Goal: Complete application form

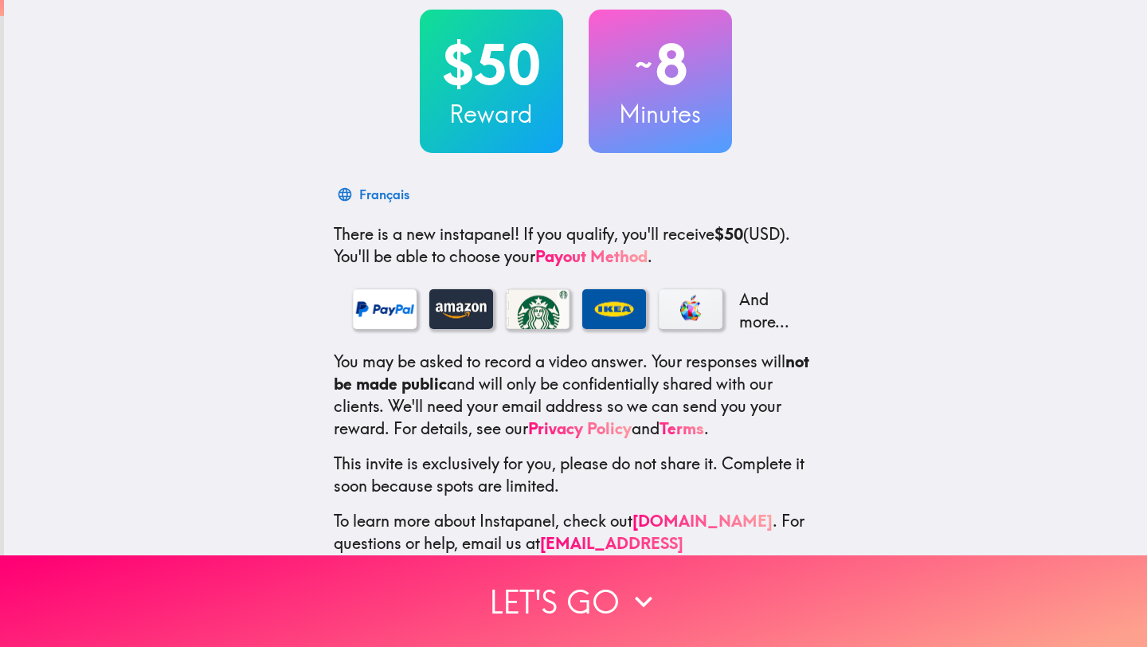
scroll to position [117, 0]
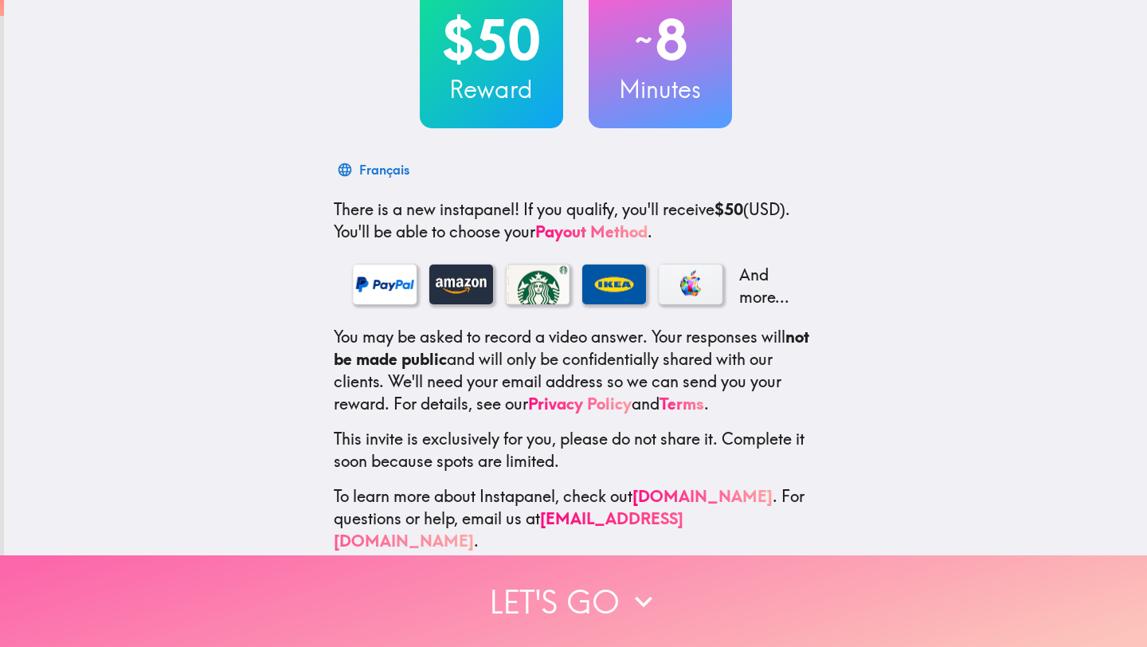
click at [617, 580] on button "Let's go" at bounding box center [573, 601] width 1147 height 92
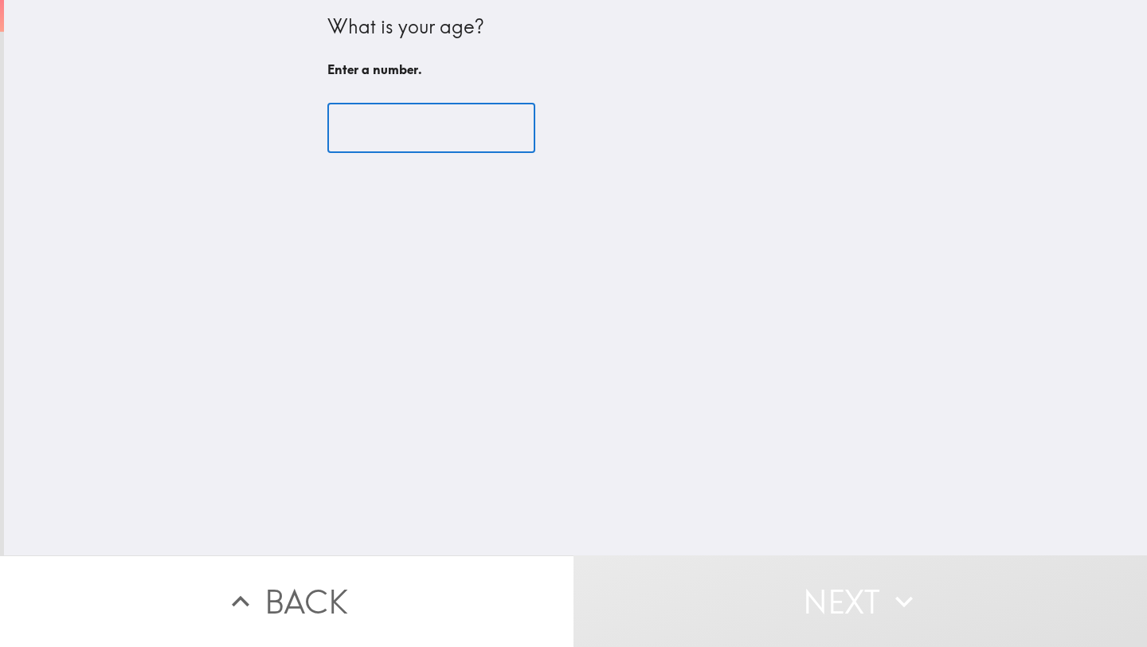
click at [454, 147] on input "number" at bounding box center [431, 128] width 208 height 49
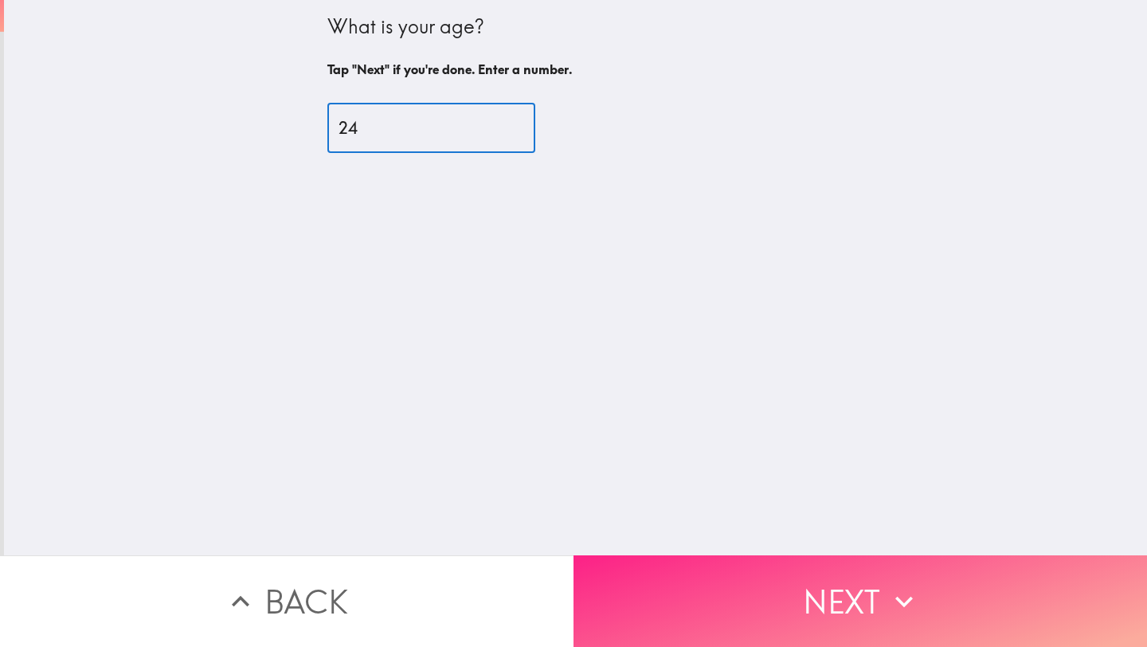
type input "24"
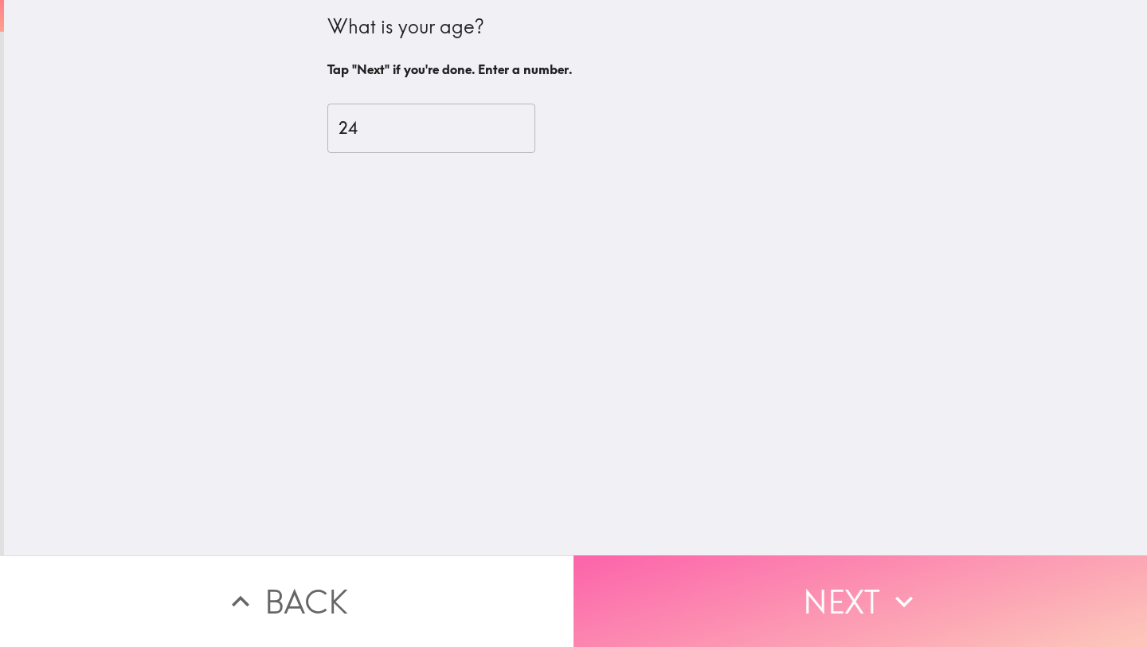
click at [836, 600] on button "Next" at bounding box center [861, 601] width 574 height 92
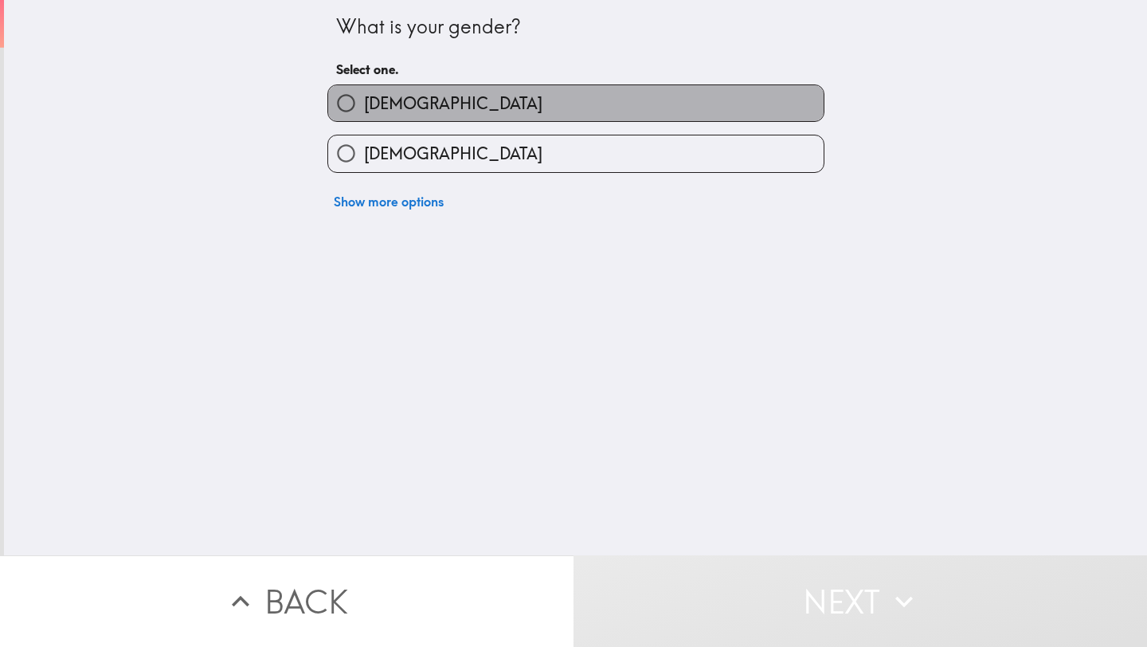
click at [545, 100] on label "[DEMOGRAPHIC_DATA]" at bounding box center [576, 103] width 496 height 36
click at [364, 100] on input "[DEMOGRAPHIC_DATA]" at bounding box center [346, 103] width 36 height 36
radio input "true"
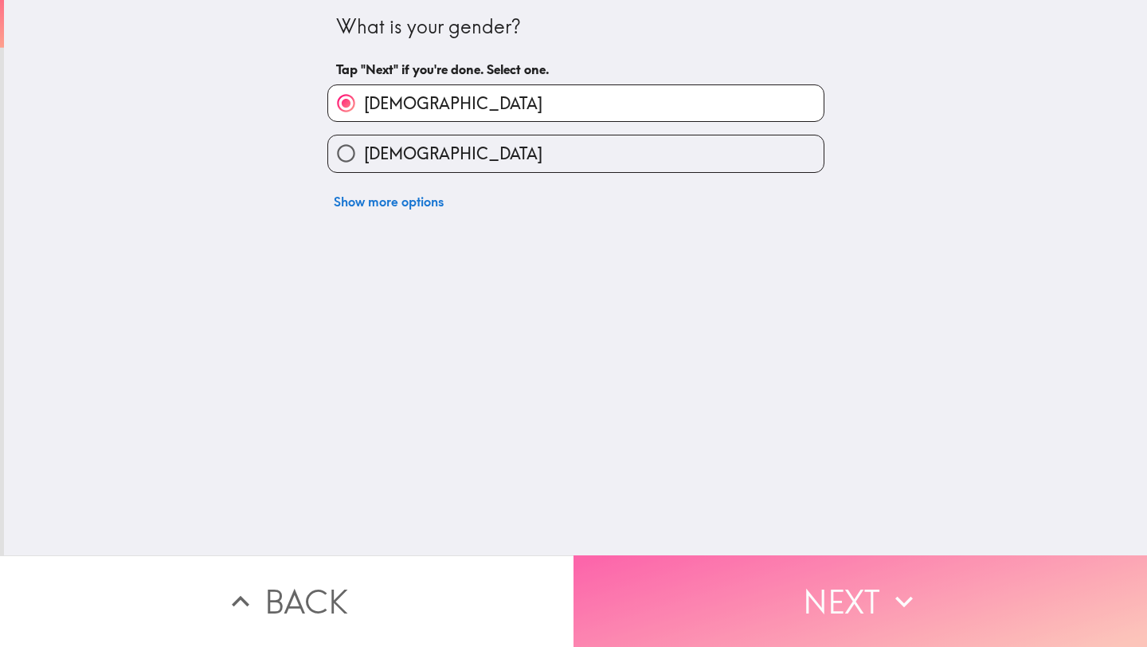
click at [751, 592] on button "Next" at bounding box center [861, 601] width 574 height 92
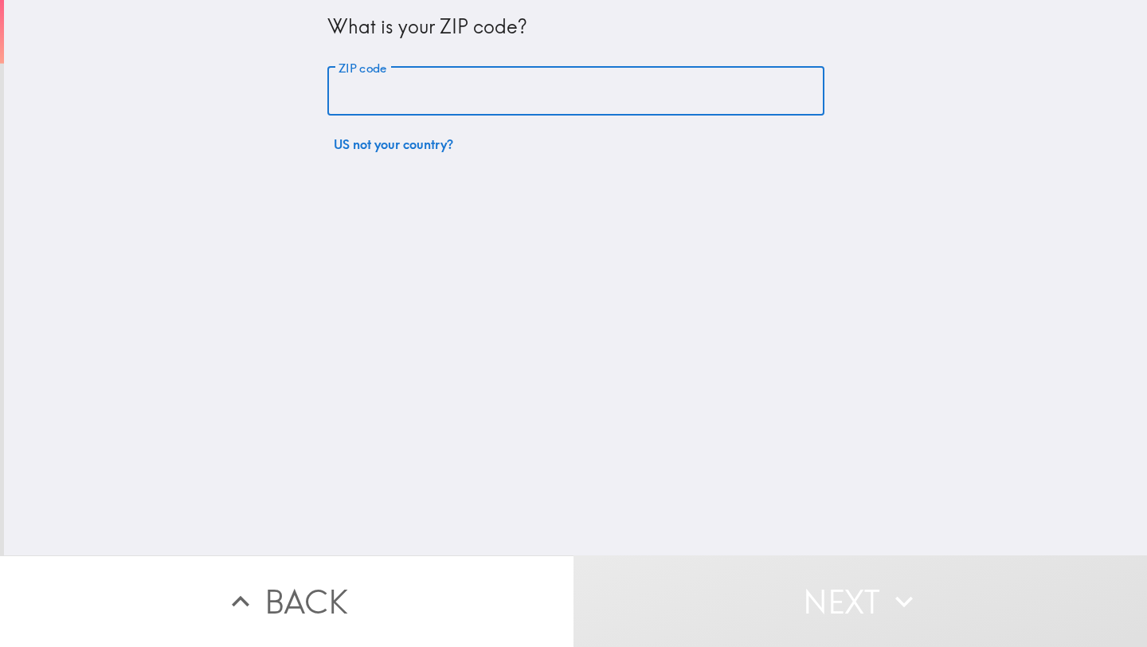
click at [533, 107] on input "ZIP code" at bounding box center [575, 91] width 497 height 49
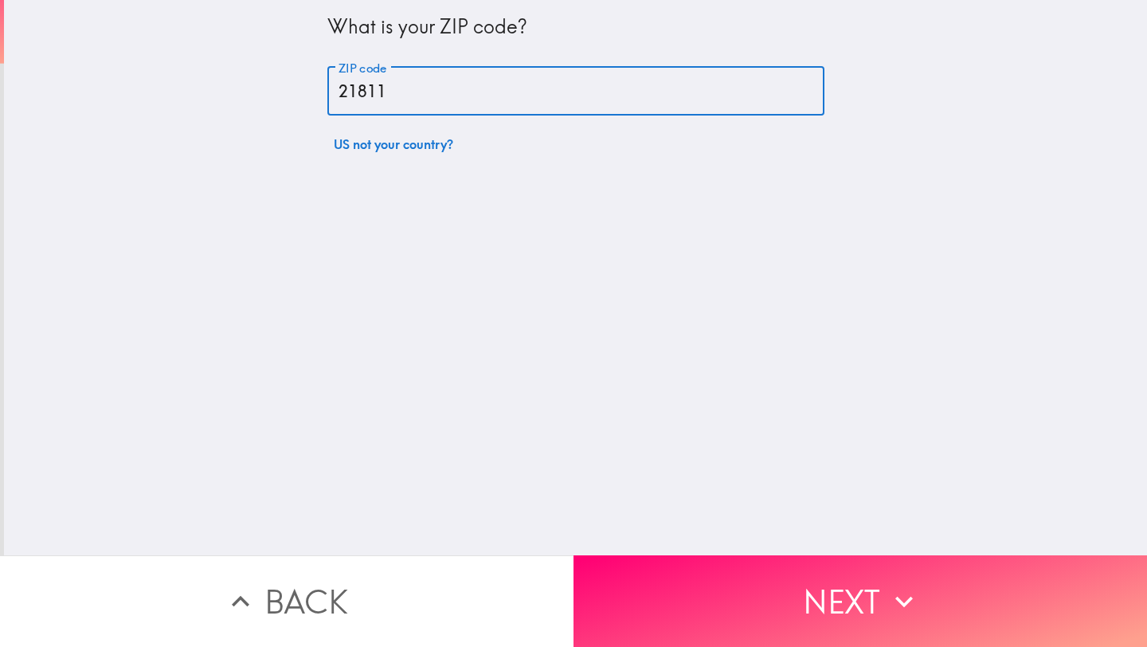
type input "21811"
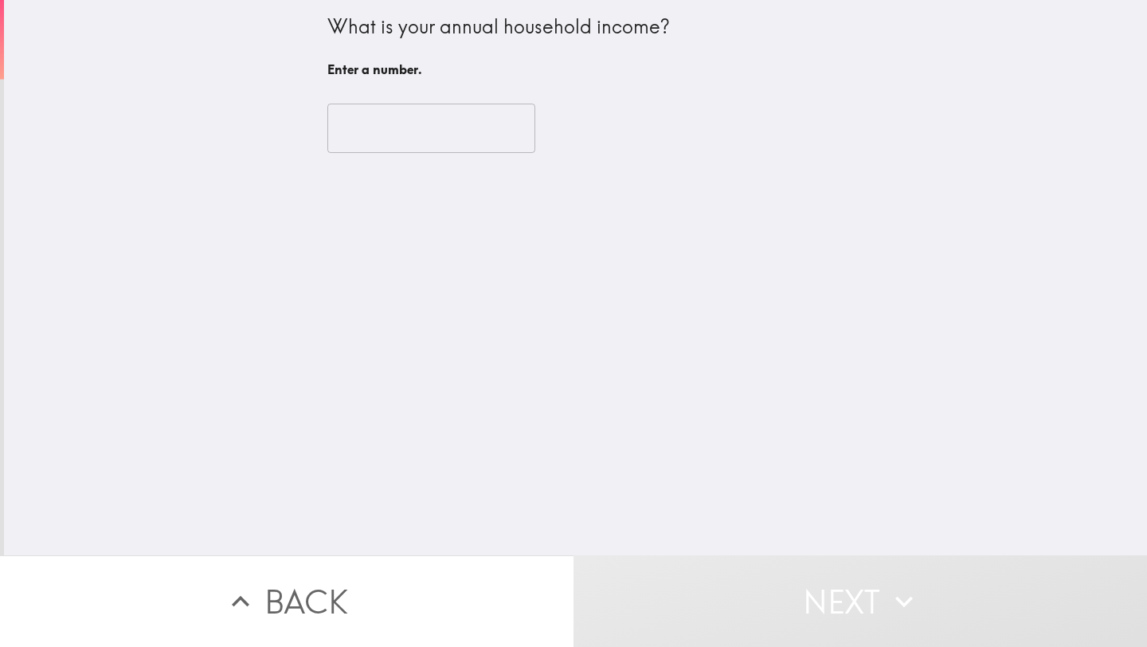
click at [461, 121] on input "number" at bounding box center [431, 128] width 208 height 49
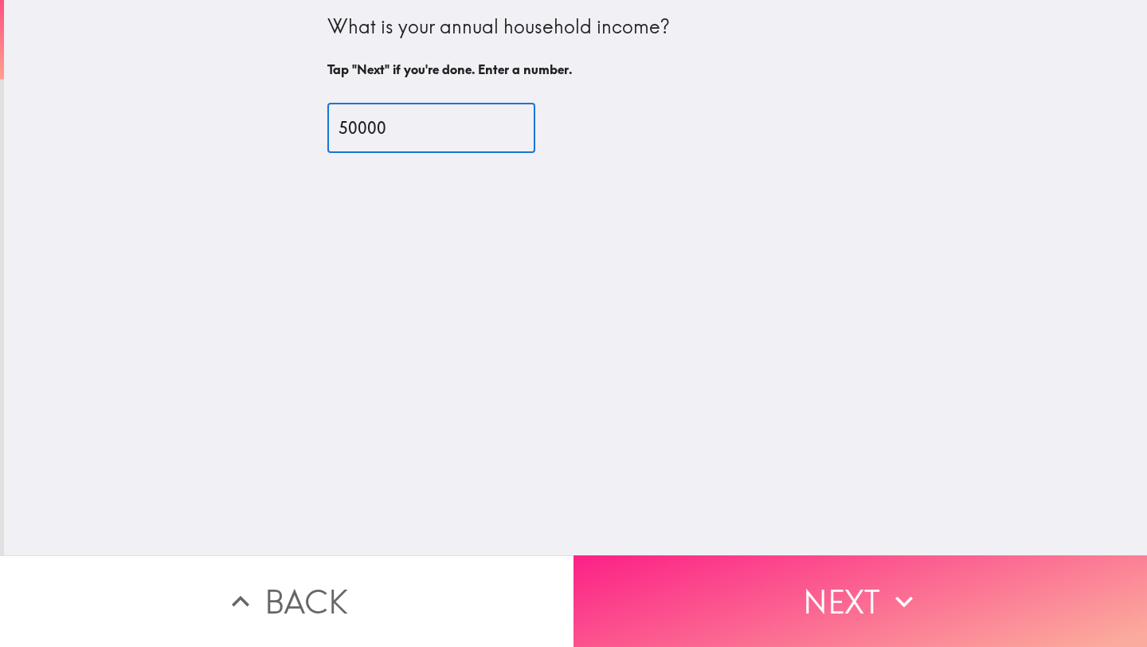
type input "50000"
click at [723, 633] on button "Next" at bounding box center [861, 601] width 574 height 92
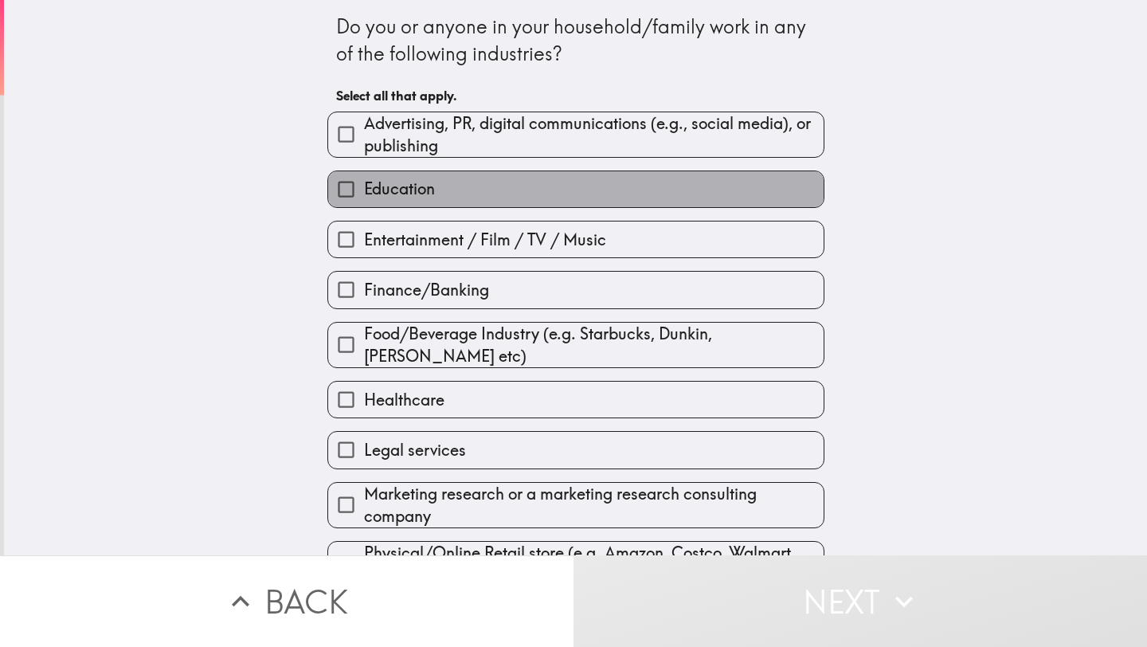
click at [468, 198] on label "Education" at bounding box center [576, 189] width 496 height 36
click at [364, 198] on input "Education" at bounding box center [346, 189] width 36 height 36
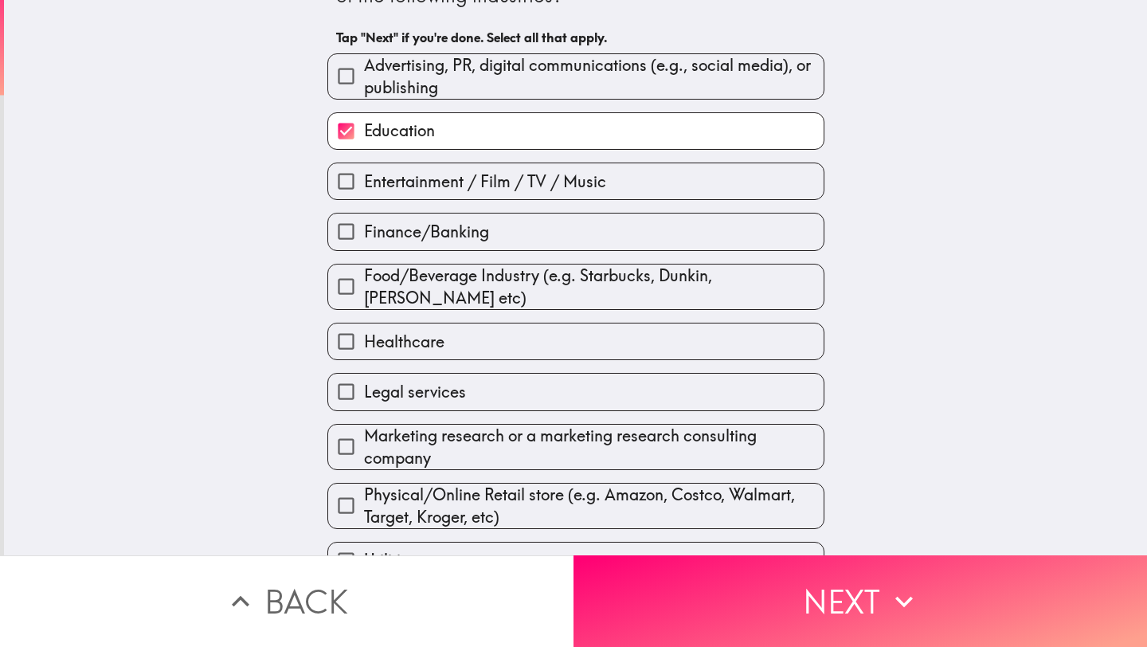
scroll to position [107, 0]
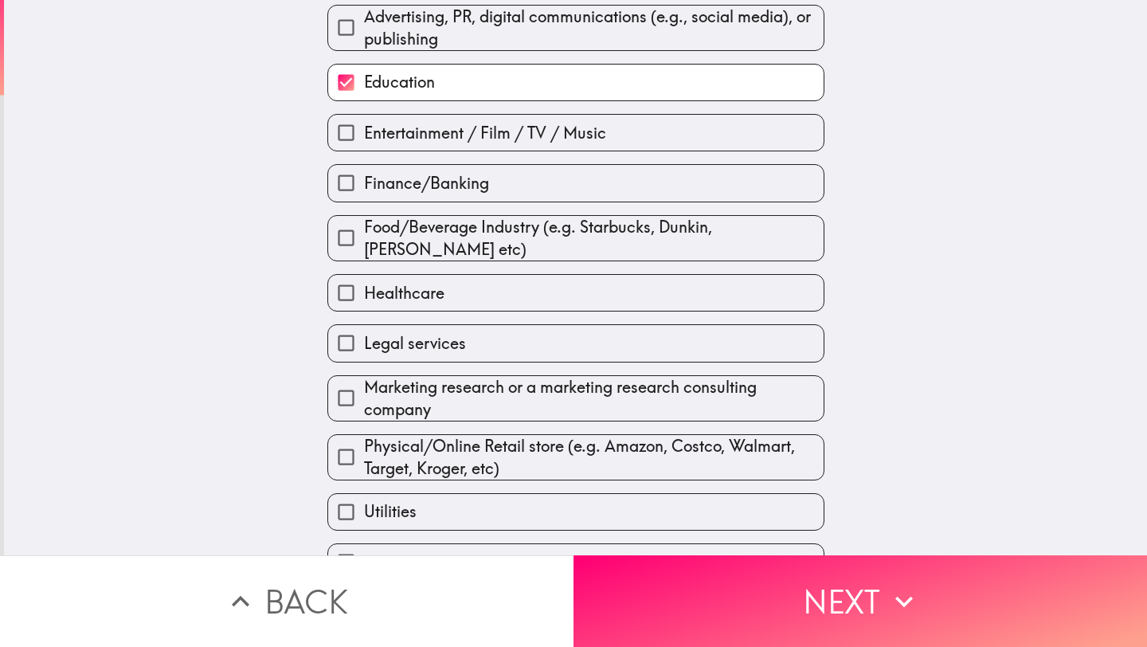
drag, startPoint x: 463, startPoint y: 74, endPoint x: 463, endPoint y: 292, distance: 218.3
click at [463, 75] on label "Education" at bounding box center [576, 83] width 496 height 36
click at [364, 75] on input "Education" at bounding box center [346, 83] width 36 height 36
checkbox input "false"
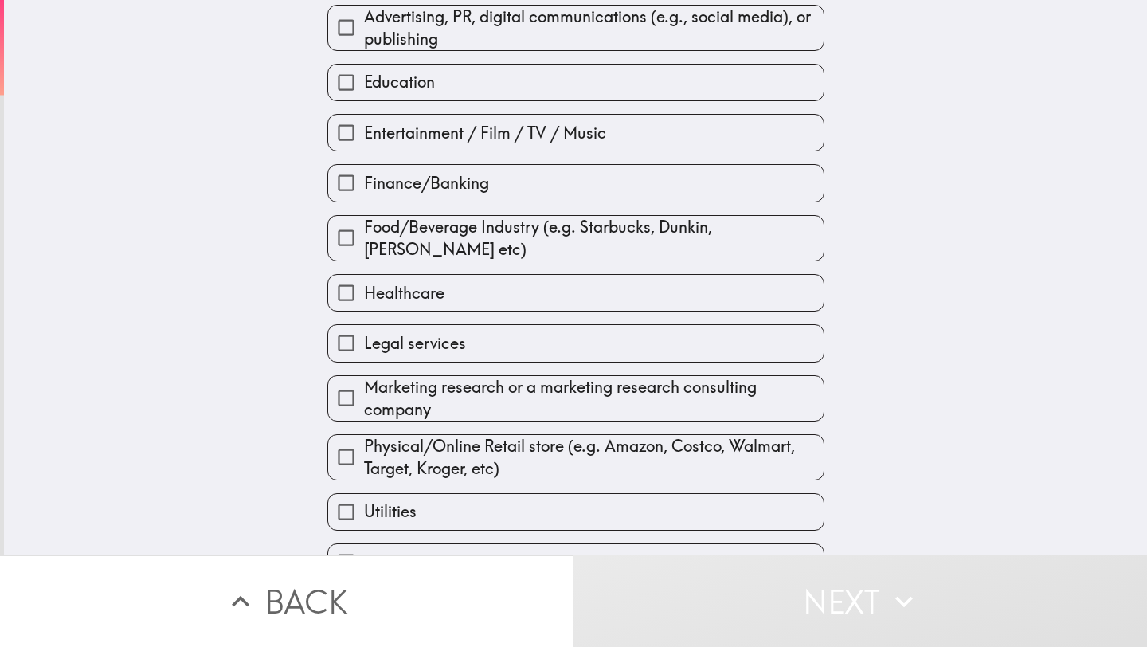
click at [461, 306] on label "Healthcare" at bounding box center [576, 293] width 496 height 36
click at [364, 306] on input "Healthcare" at bounding box center [346, 293] width 36 height 36
checkbox input "true"
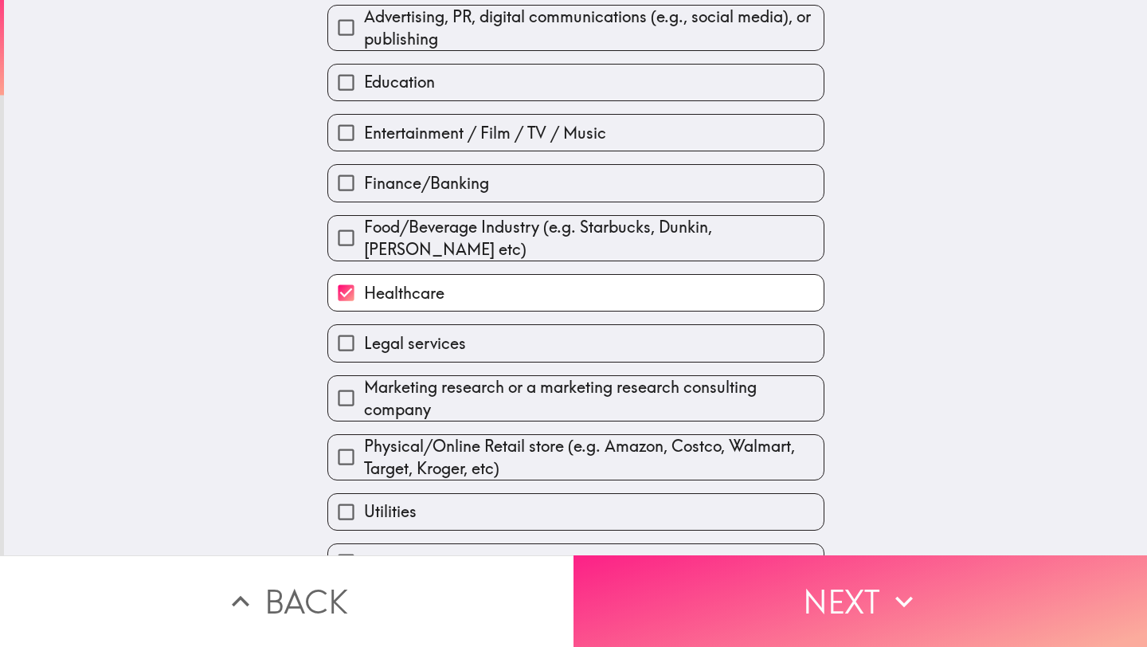
click at [743, 571] on button "Next" at bounding box center [861, 601] width 574 height 92
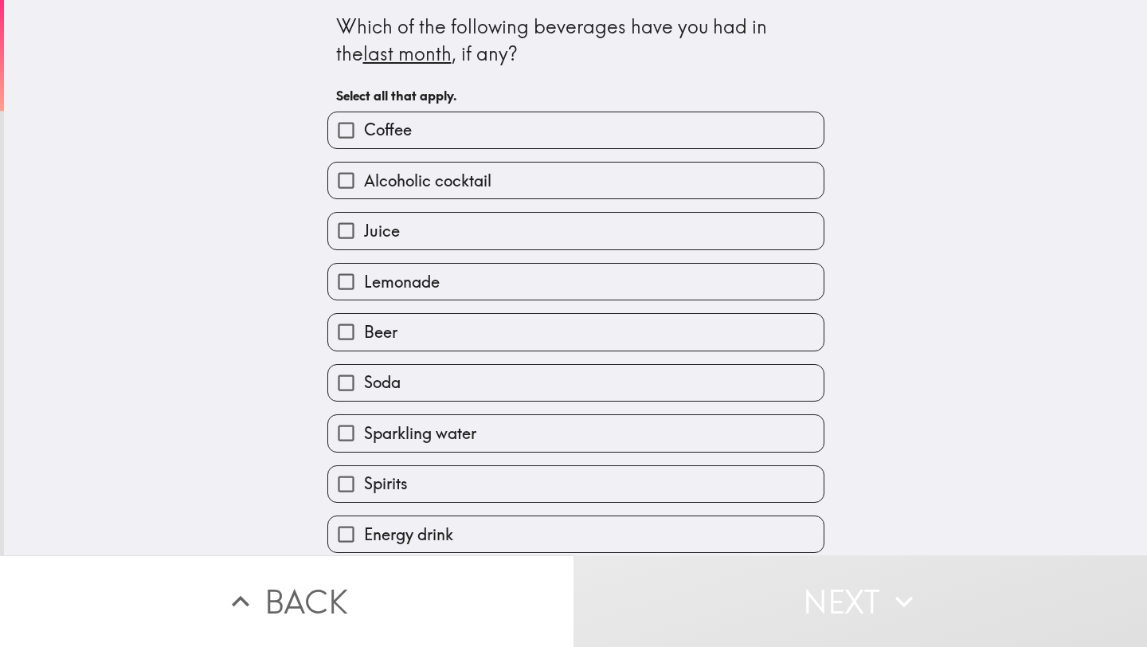
click at [535, 143] on label "Coffee" at bounding box center [576, 130] width 496 height 36
click at [364, 143] on input "Coffee" at bounding box center [346, 130] width 36 height 36
checkbox input "true"
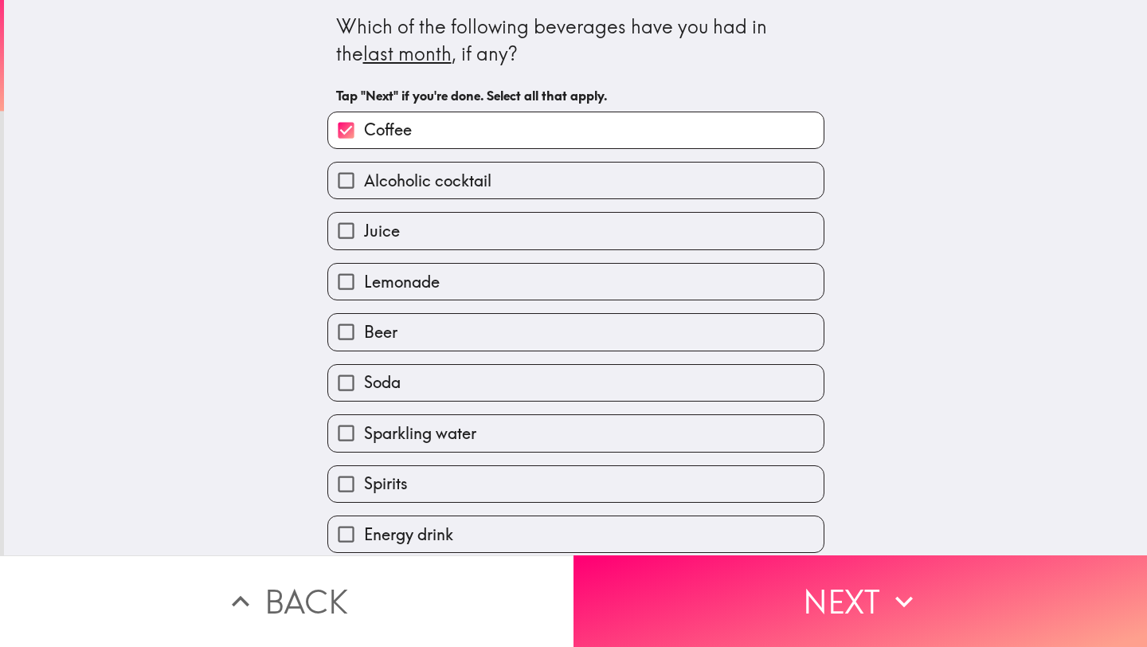
click at [522, 182] on label "Alcoholic cocktail" at bounding box center [576, 181] width 496 height 36
click at [364, 182] on input "Alcoholic cocktail" at bounding box center [346, 181] width 36 height 36
checkbox input "true"
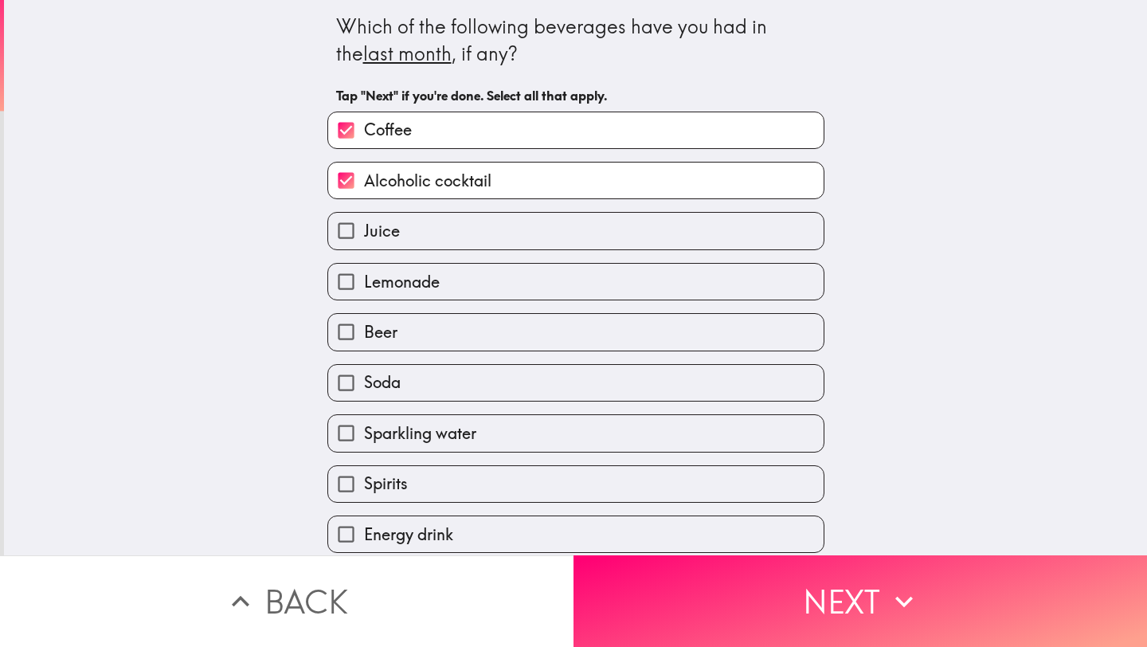
click at [508, 229] on label "Juice" at bounding box center [576, 231] width 496 height 36
click at [364, 229] on input "Juice" at bounding box center [346, 231] width 36 height 36
checkbox input "true"
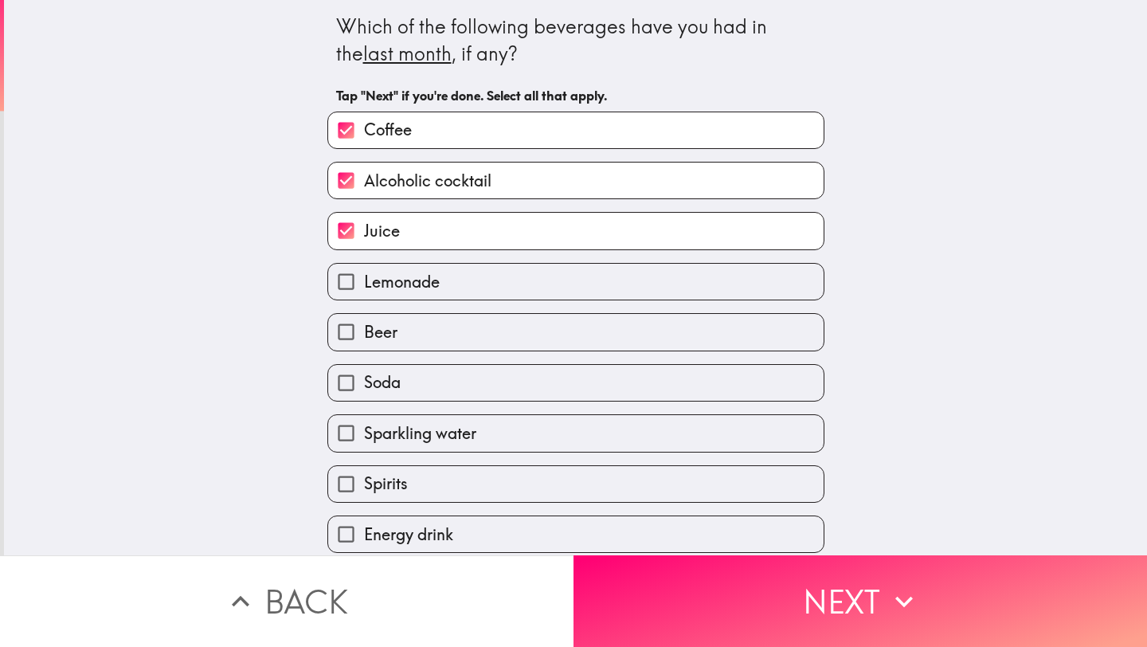
click at [504, 290] on label "Lemonade" at bounding box center [576, 282] width 496 height 36
click at [364, 290] on input "Lemonade" at bounding box center [346, 282] width 36 height 36
checkbox input "true"
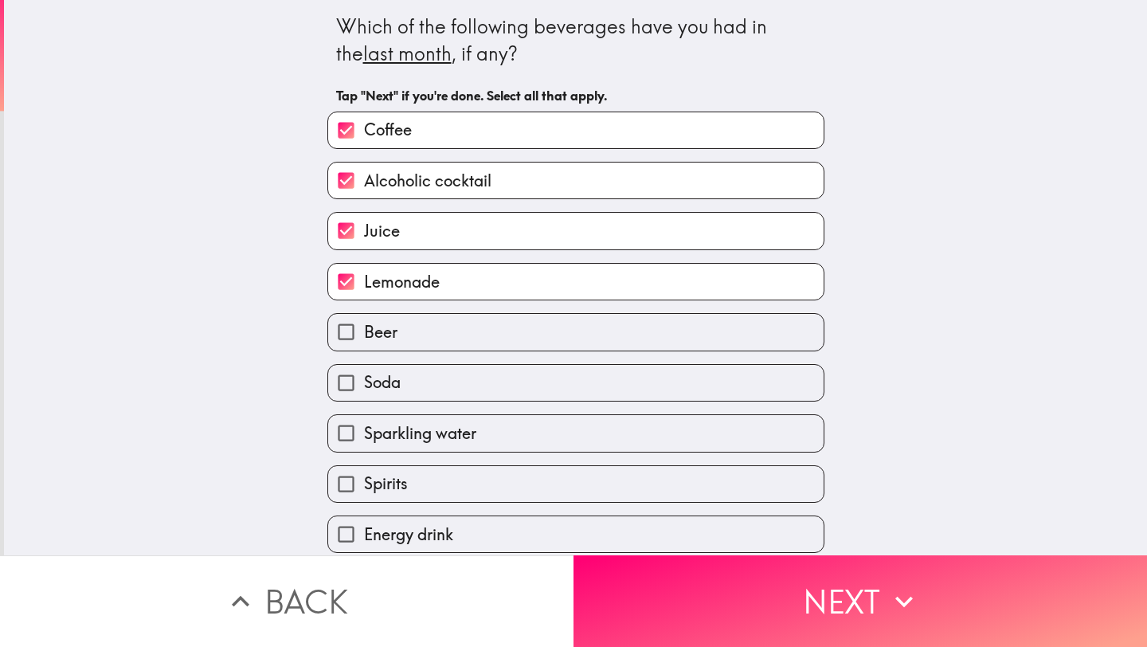
click at [461, 351] on div "Beer" at bounding box center [575, 331] width 497 height 37
click at [460, 350] on label "Beer" at bounding box center [576, 332] width 496 height 36
click at [364, 350] on input "Beer" at bounding box center [346, 332] width 36 height 36
checkbox input "true"
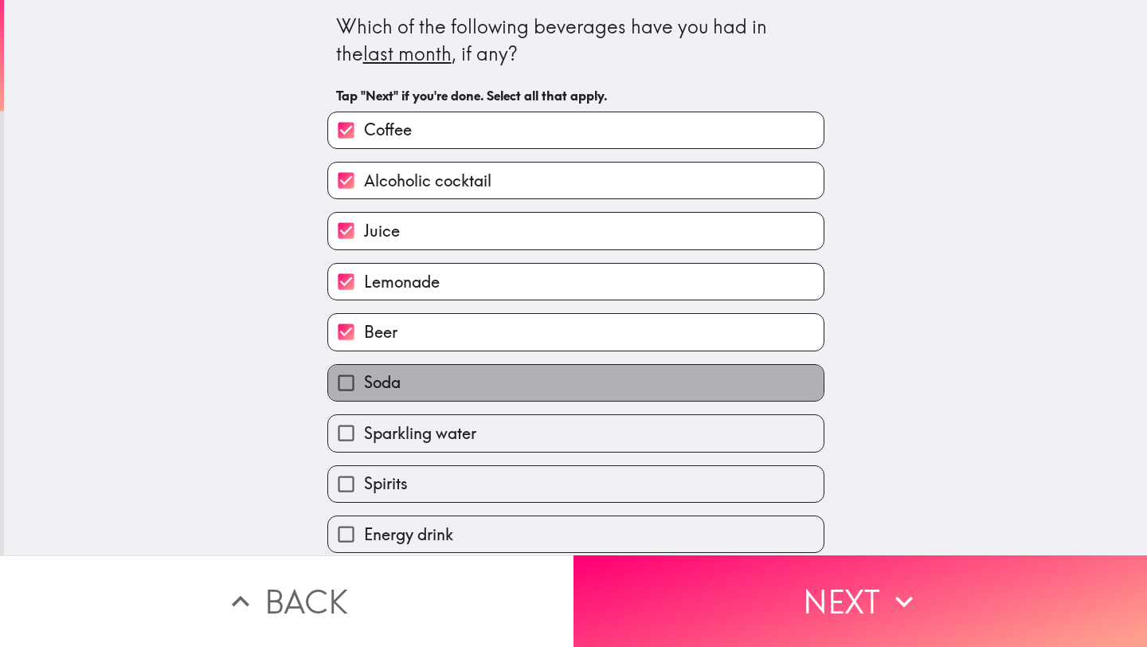
click at [457, 391] on label "Soda" at bounding box center [576, 383] width 496 height 36
click at [364, 391] on input "Soda" at bounding box center [346, 383] width 36 height 36
checkbox input "true"
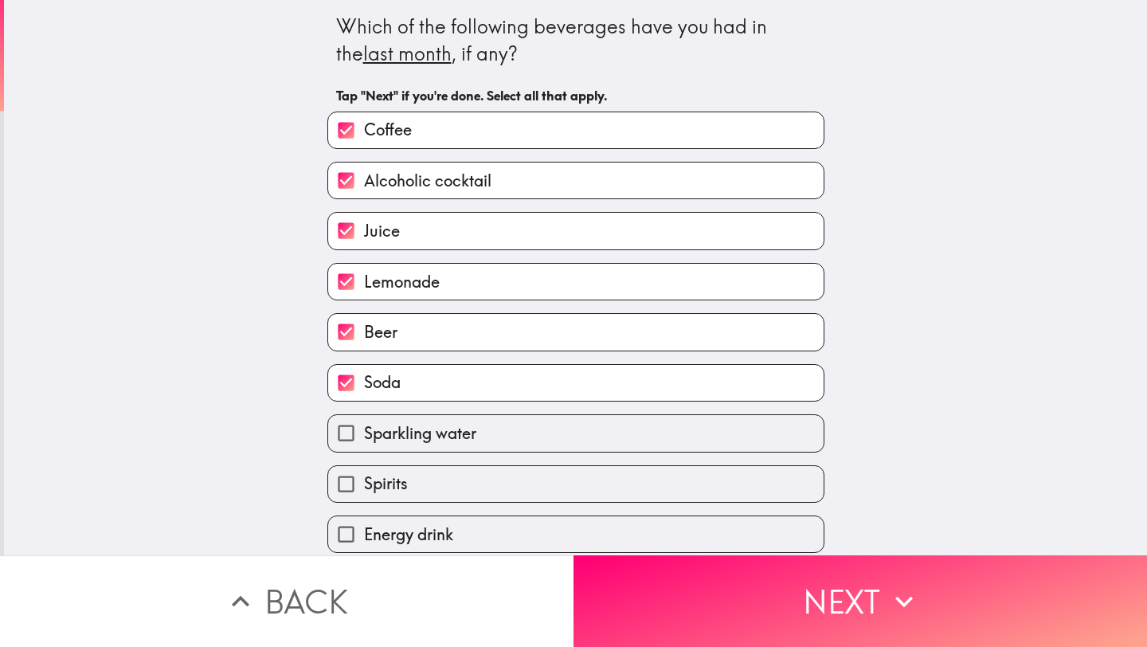
click at [444, 445] on span "Sparkling water" at bounding box center [420, 433] width 112 height 22
click at [364, 448] on input "Sparkling water" at bounding box center [346, 433] width 36 height 36
checkbox input "true"
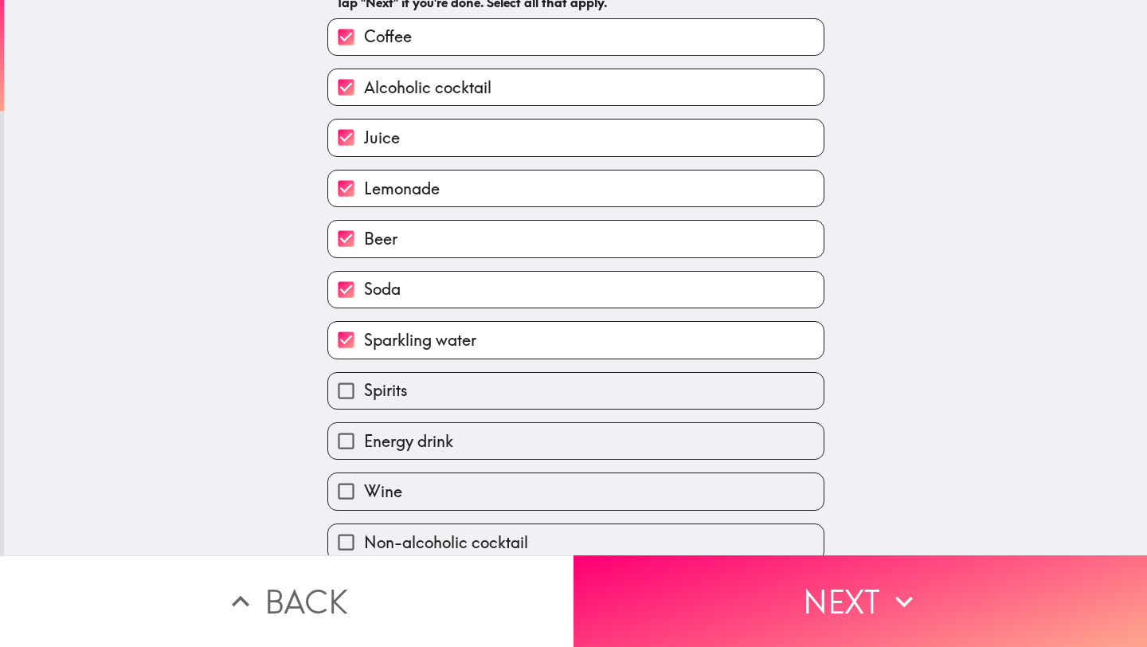
scroll to position [159, 0]
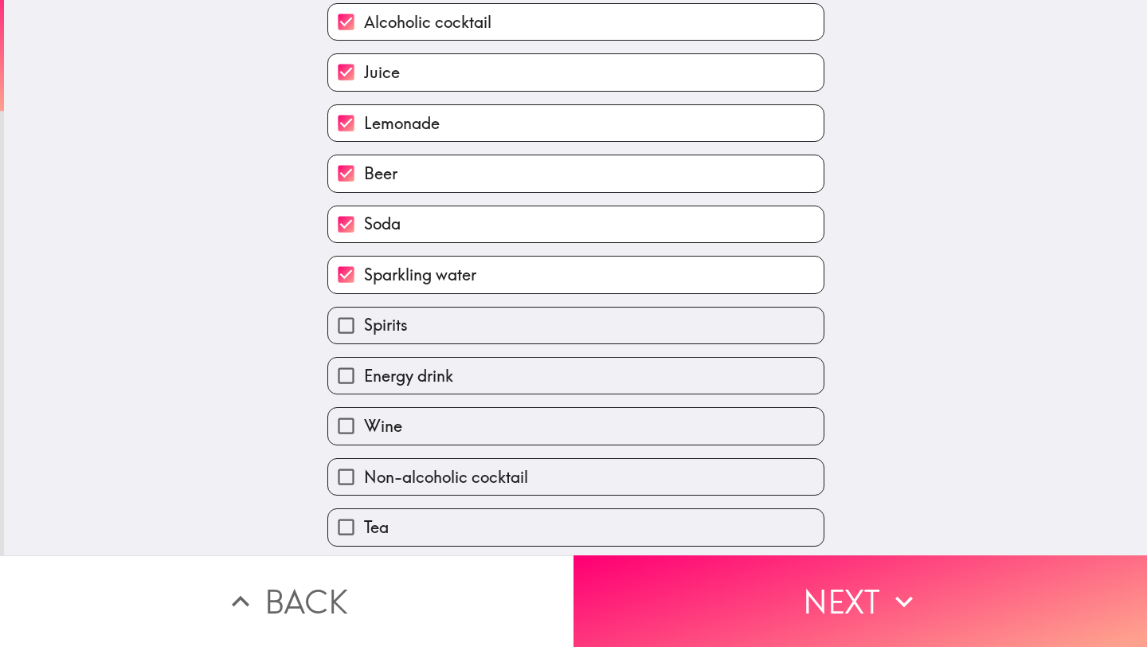
click at [446, 354] on div "Energy drink" at bounding box center [570, 369] width 510 height 50
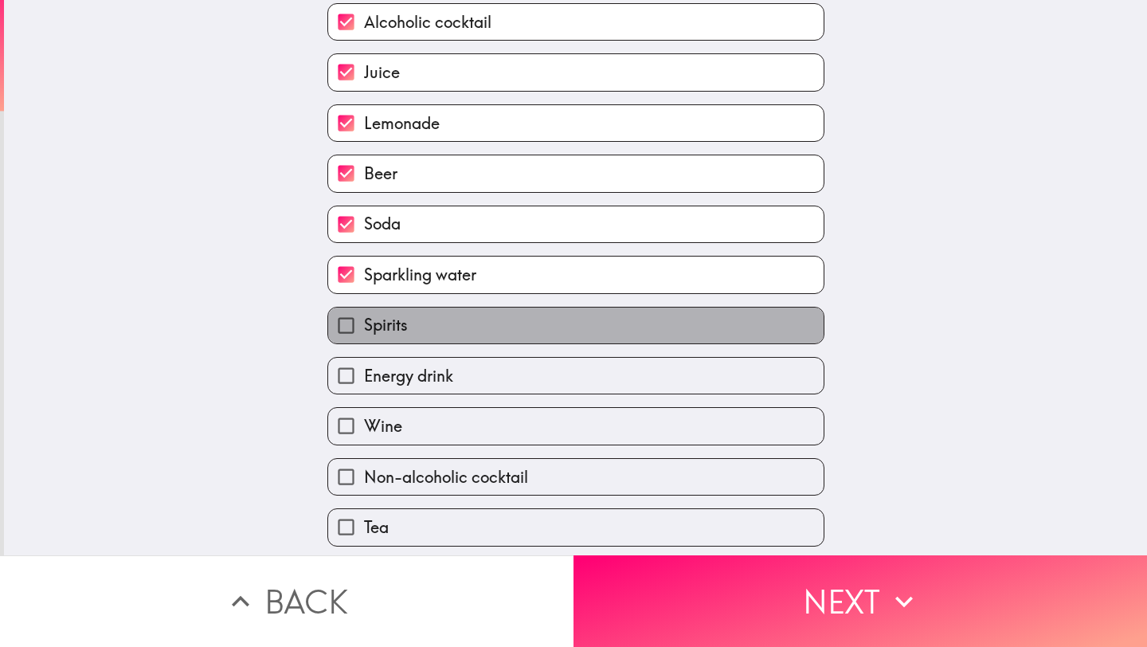
click at [431, 343] on label "Spirits" at bounding box center [576, 326] width 496 height 36
click at [364, 343] on input "Spirits" at bounding box center [346, 326] width 36 height 36
checkbox input "true"
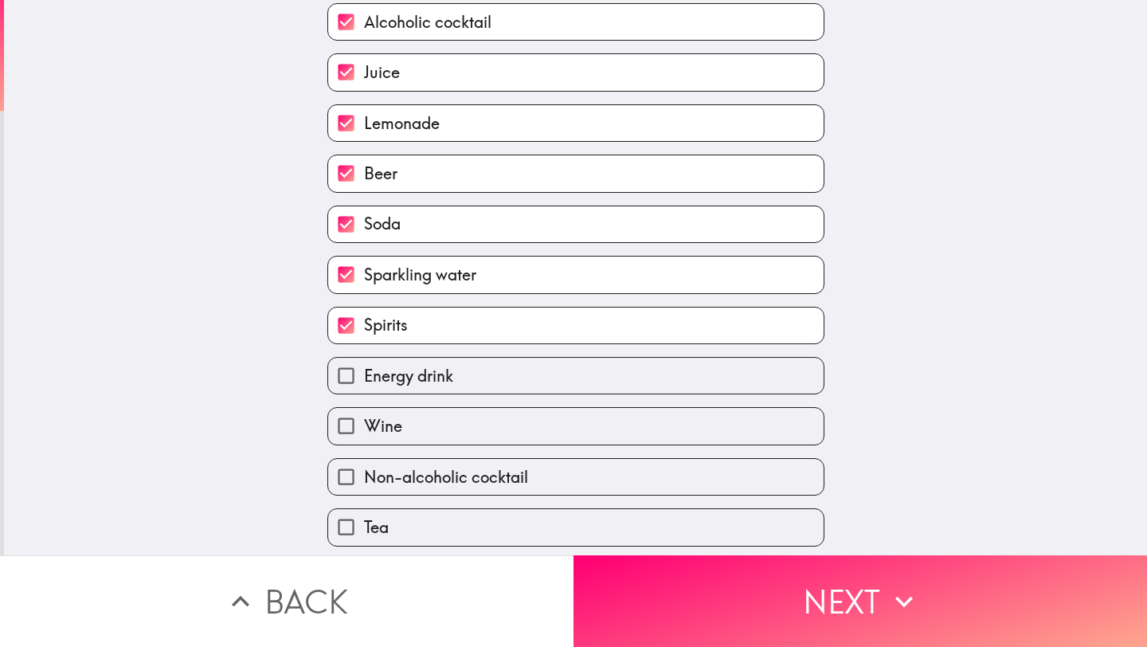
click at [431, 444] on label "Wine" at bounding box center [576, 426] width 496 height 36
click at [364, 444] on input "Wine" at bounding box center [346, 426] width 36 height 36
checkbox input "true"
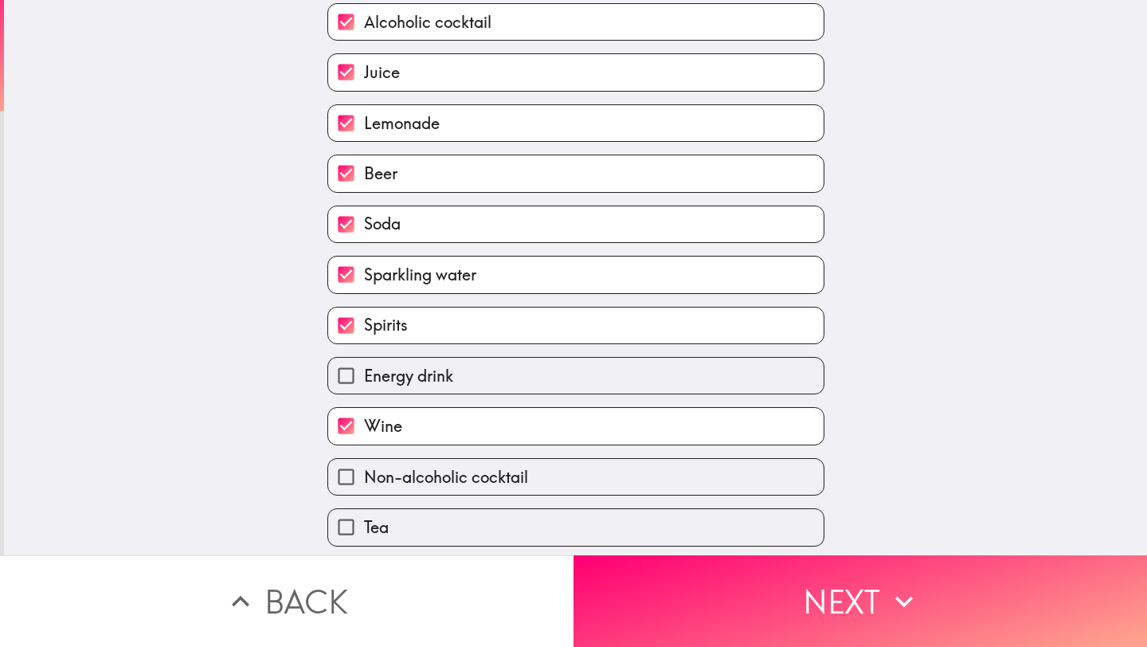
scroll to position [261, 0]
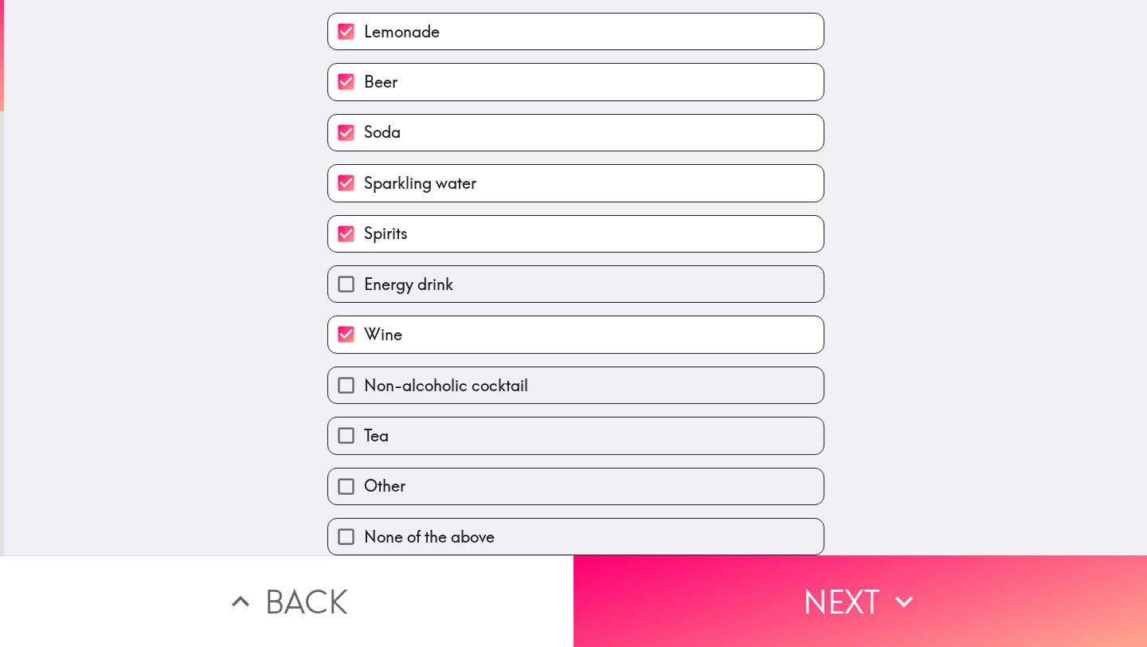
click at [440, 441] on label "Tea" at bounding box center [576, 436] width 496 height 36
click at [364, 441] on input "Tea" at bounding box center [346, 436] width 36 height 36
checkbox input "true"
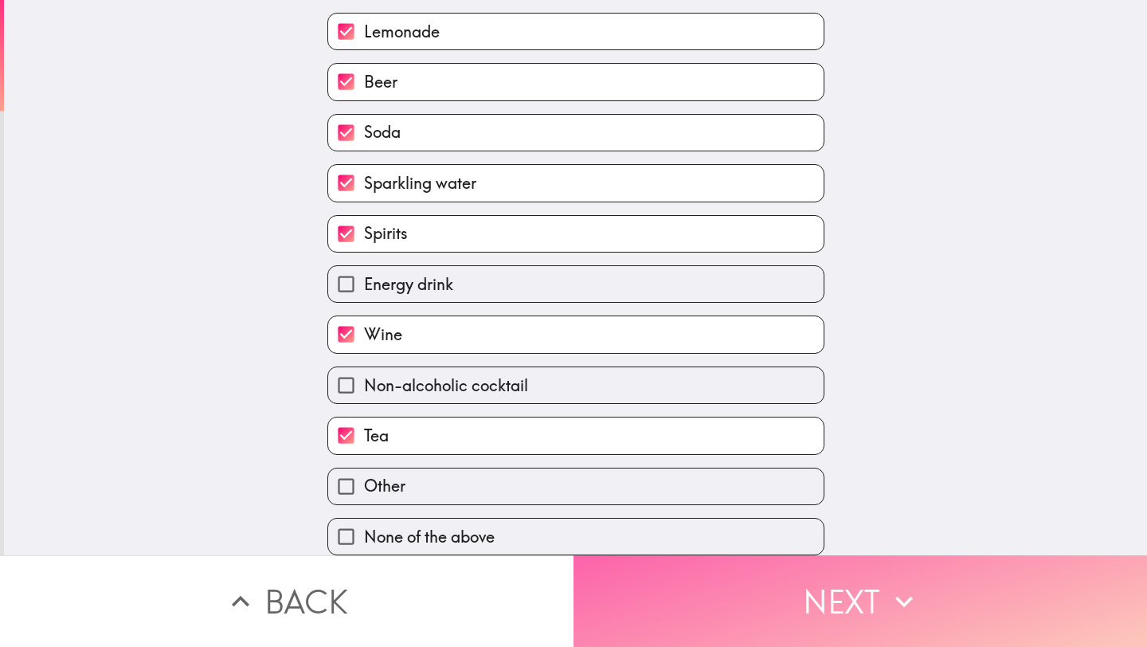
click at [596, 571] on button "Next" at bounding box center [861, 601] width 574 height 92
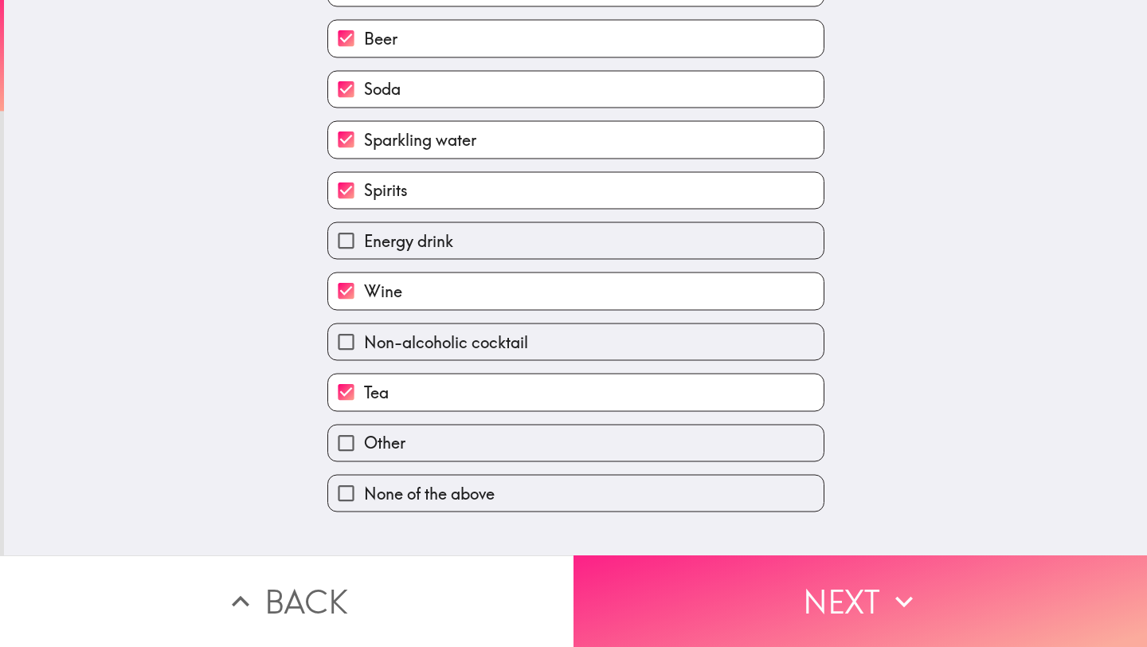
scroll to position [37, 0]
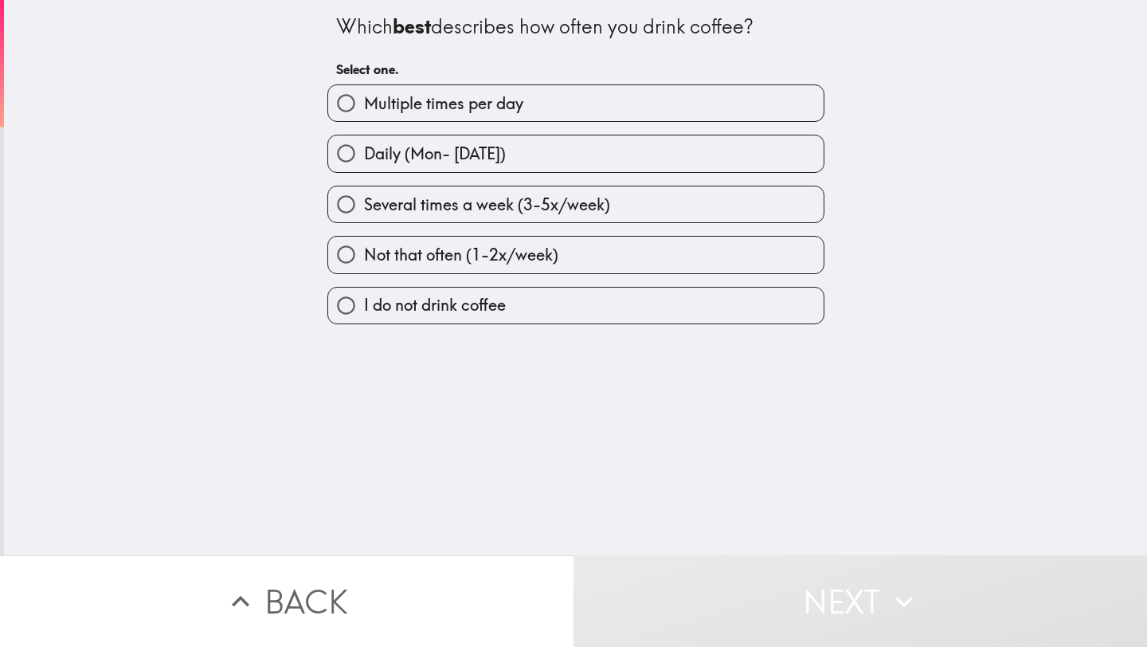
click at [530, 99] on label "Multiple times per day" at bounding box center [576, 103] width 496 height 36
click at [364, 99] on input "Multiple times per day" at bounding box center [346, 103] width 36 height 36
radio input "true"
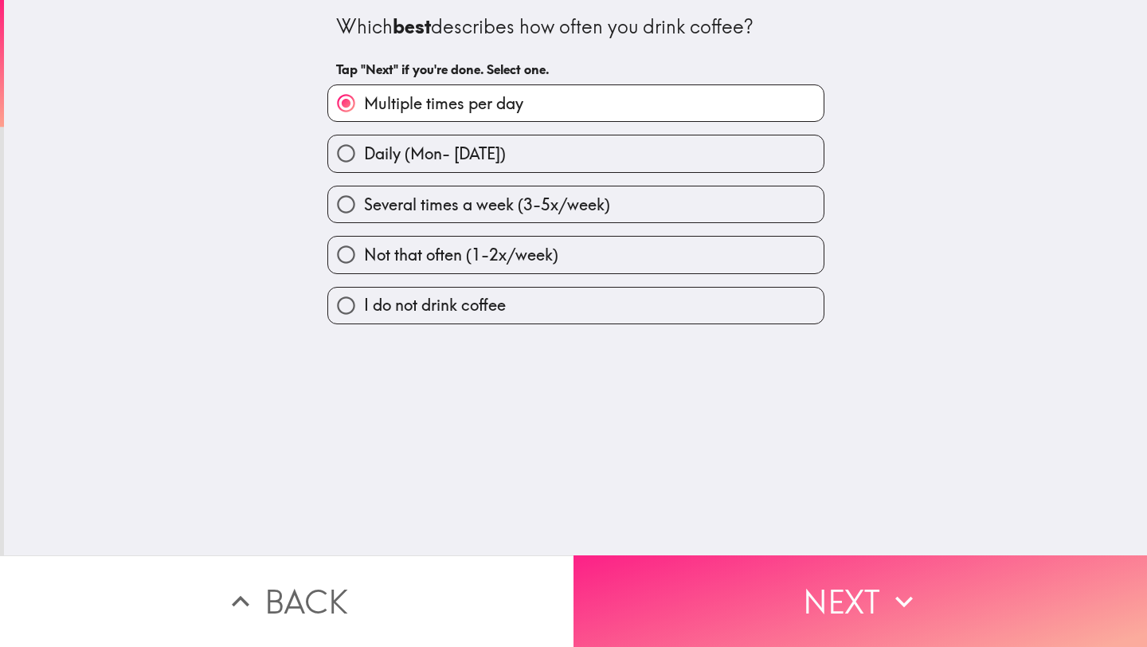
click at [697, 582] on button "Next" at bounding box center [861, 601] width 574 height 92
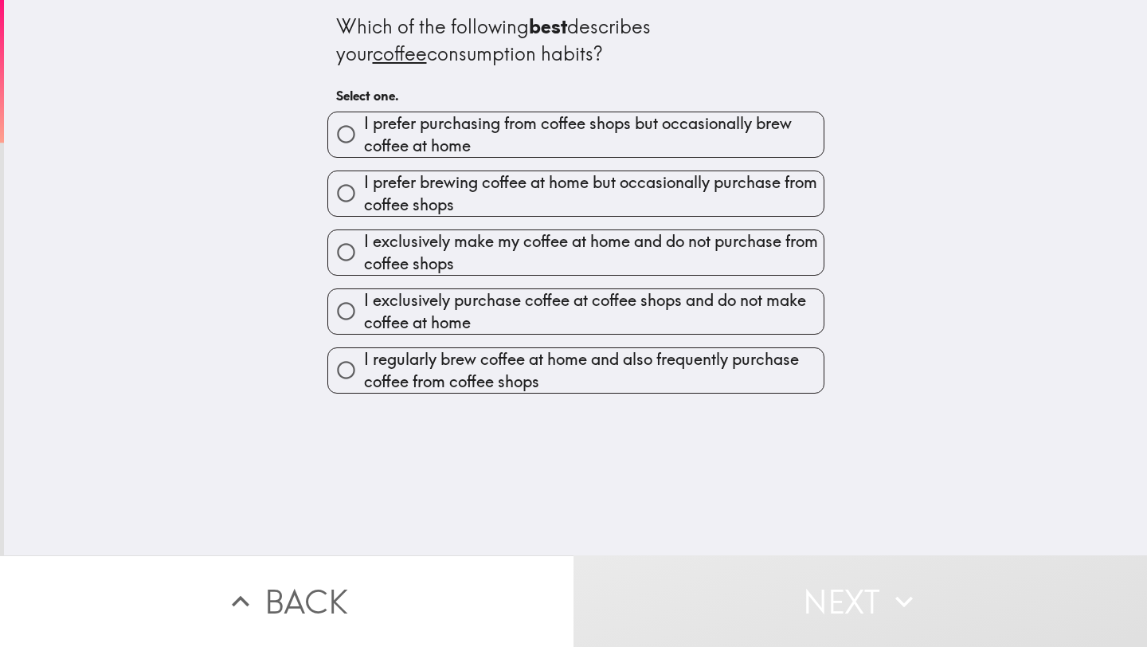
click at [537, 135] on span "I prefer purchasing from coffee shops but occasionally brew coffee at home" at bounding box center [594, 134] width 460 height 45
click at [364, 135] on input "I prefer purchasing from coffee shops but occasionally brew coffee at home" at bounding box center [346, 134] width 36 height 36
radio input "true"
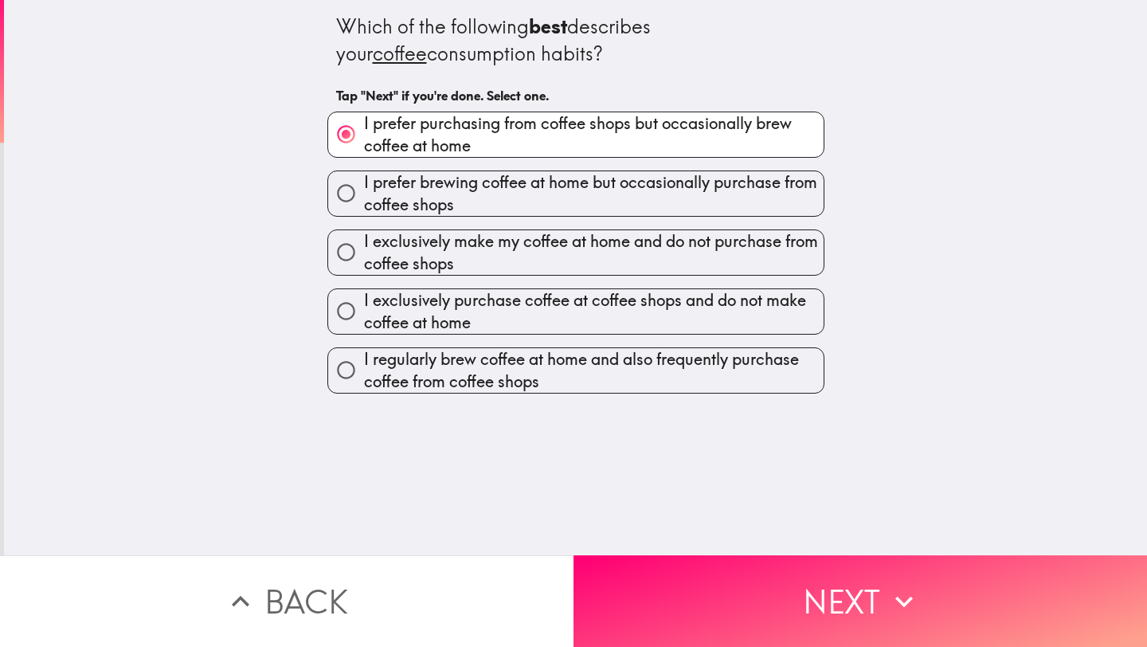
click at [523, 204] on span "I prefer brewing coffee at home but occasionally purchase from coffee shops" at bounding box center [594, 193] width 460 height 45
click at [364, 204] on input "I prefer brewing coffee at home but occasionally purchase from coffee shops" at bounding box center [346, 193] width 36 height 36
radio input "true"
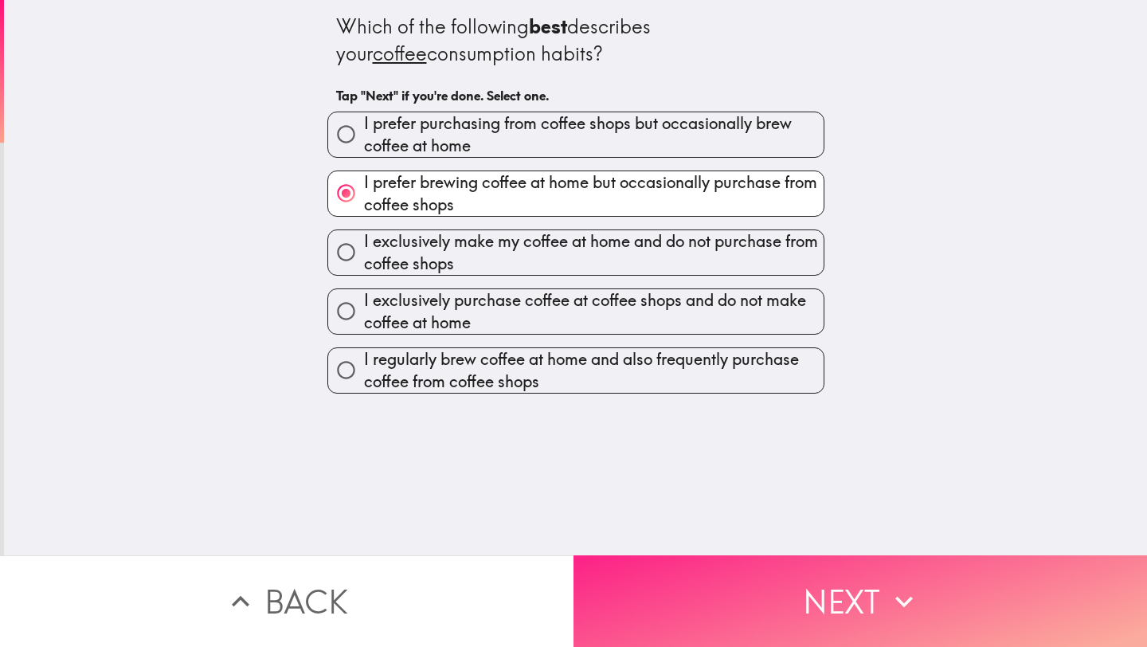
click at [795, 599] on button "Next" at bounding box center [861, 601] width 574 height 92
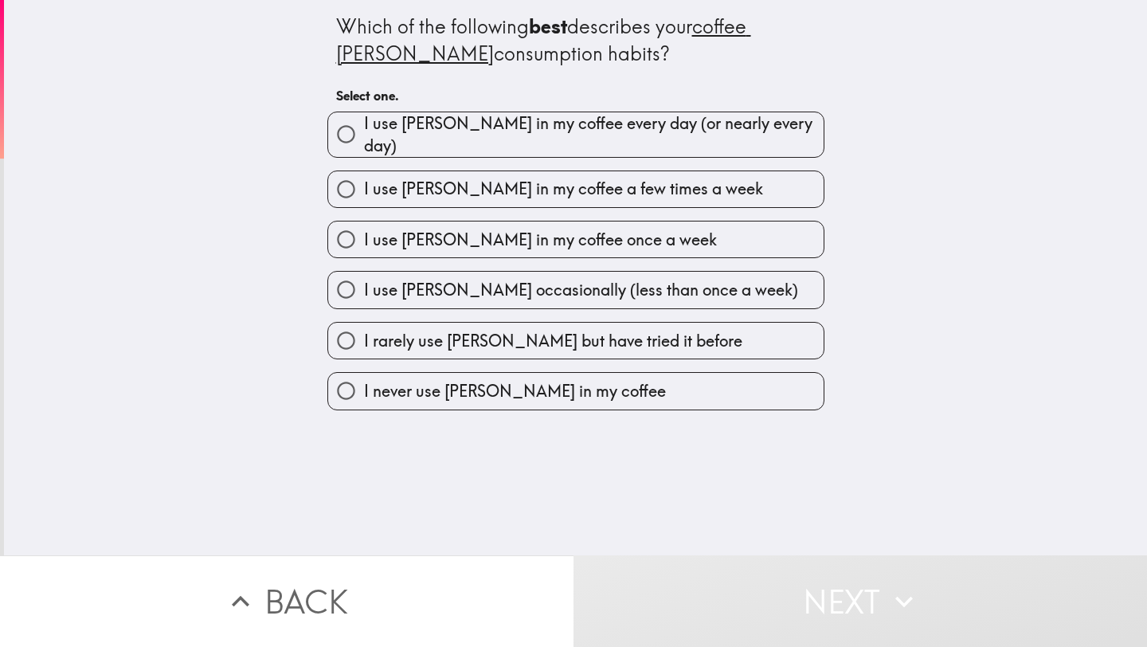
click at [530, 140] on span "I use [PERSON_NAME] in my coffee every day (or nearly every day)" at bounding box center [594, 134] width 460 height 45
click at [364, 140] on input "I use [PERSON_NAME] in my coffee every day (or nearly every day)" at bounding box center [346, 134] width 36 height 36
radio input "true"
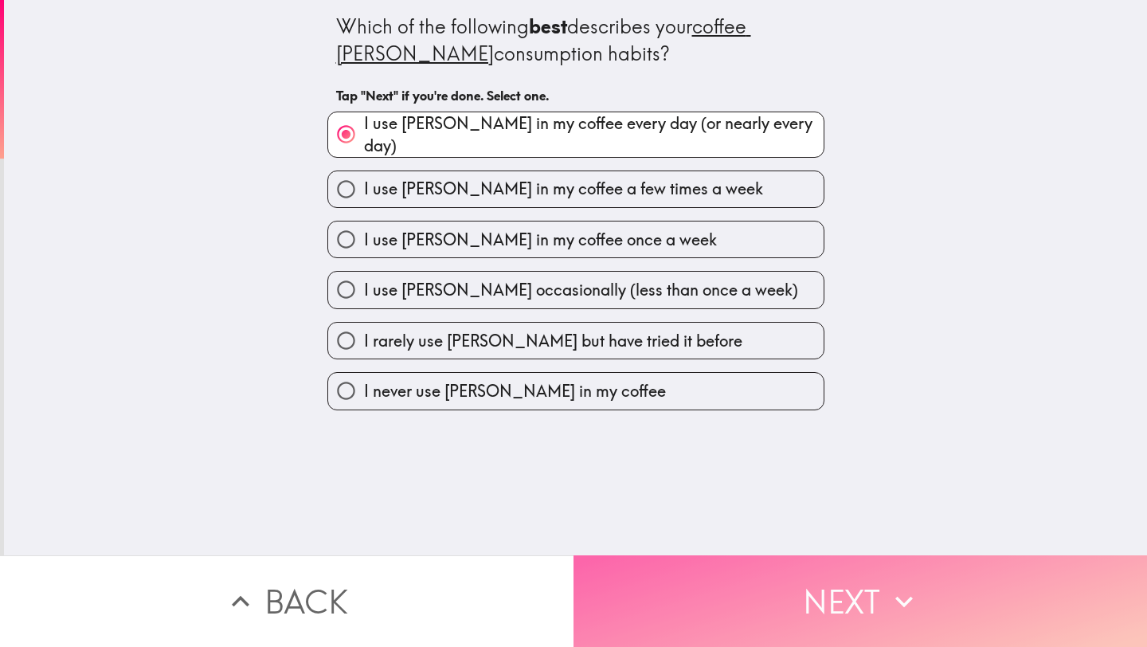
click at [764, 598] on button "Next" at bounding box center [861, 601] width 574 height 92
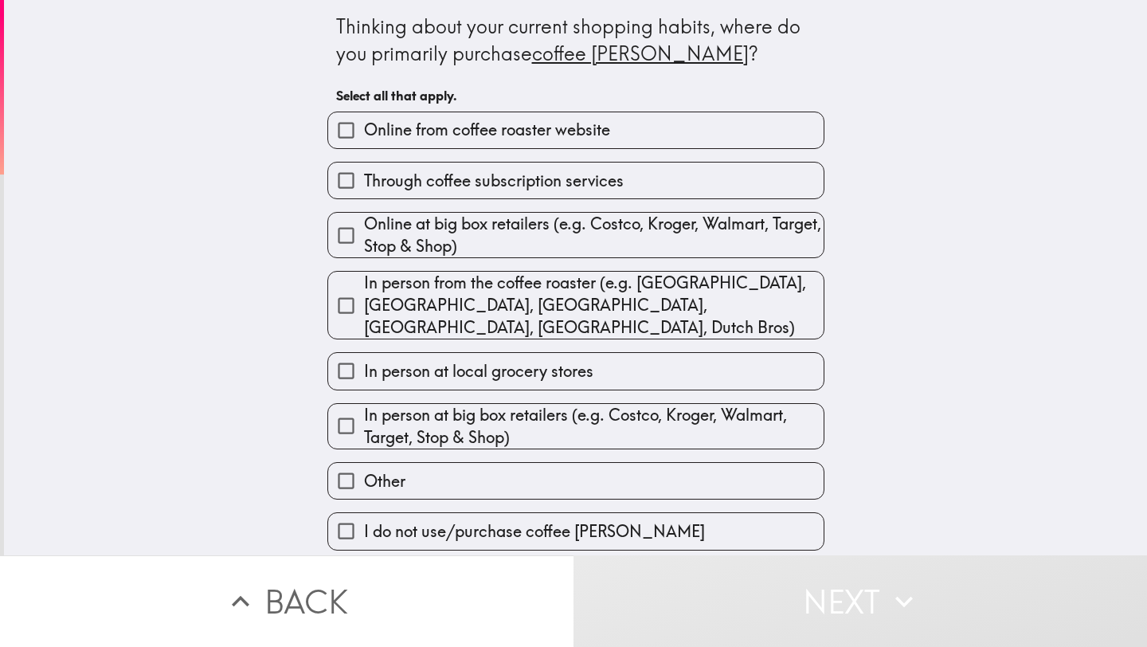
click at [428, 134] on span "Online from coffee roaster website" at bounding box center [487, 130] width 246 height 22
click at [364, 134] on input "Online from coffee roaster website" at bounding box center [346, 130] width 36 height 36
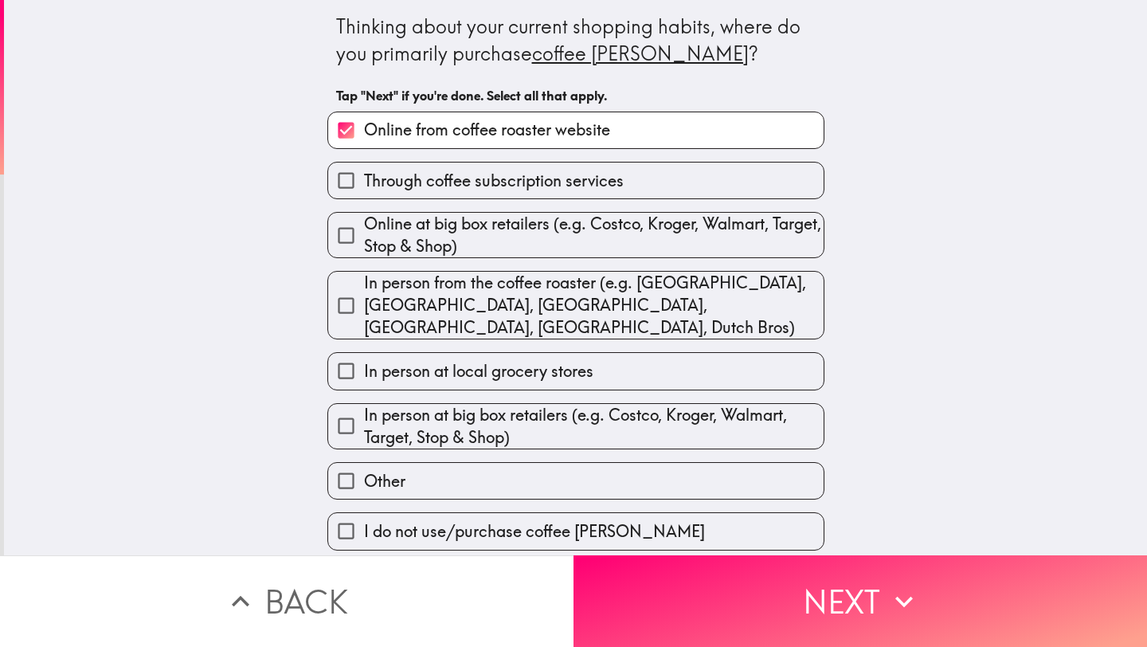
click at [578, 141] on label "Online from coffee roaster website" at bounding box center [576, 130] width 496 height 36
click at [364, 141] on input "Online from coffee roaster website" at bounding box center [346, 130] width 36 height 36
checkbox input "false"
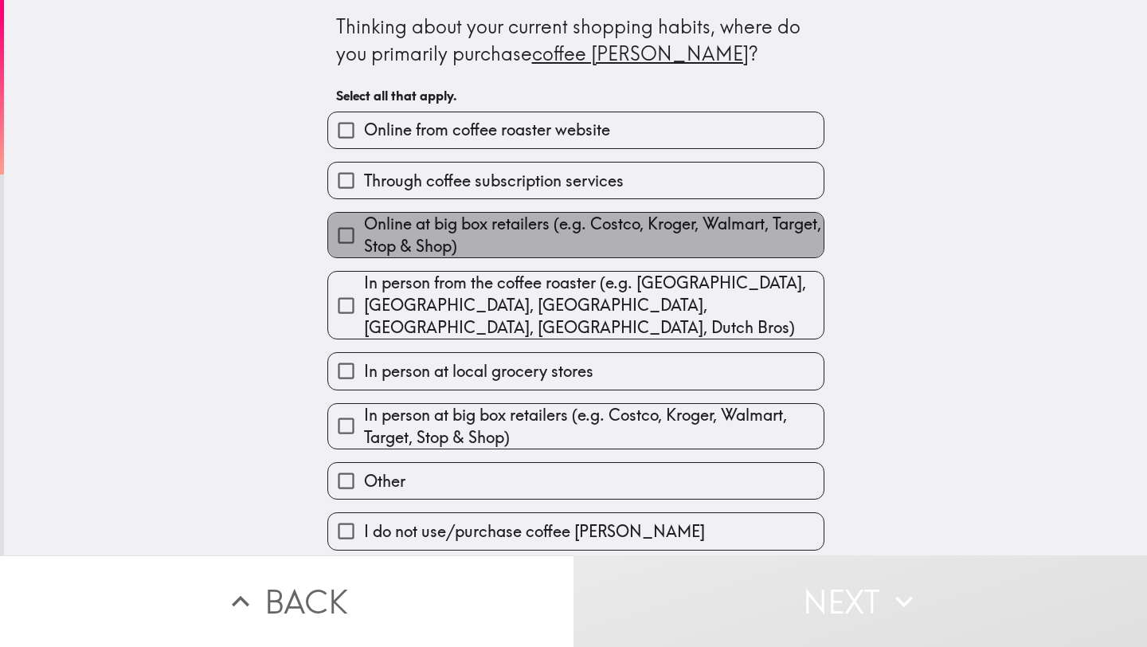
click at [575, 229] on span "Online at big box retailers (e.g. Costco, Kroger, Walmart, Target, Stop & Shop)" at bounding box center [594, 235] width 460 height 45
click at [364, 229] on input "Online at big box retailers (e.g. Costco, Kroger, Walmart, Target, Stop & Shop)" at bounding box center [346, 236] width 36 height 36
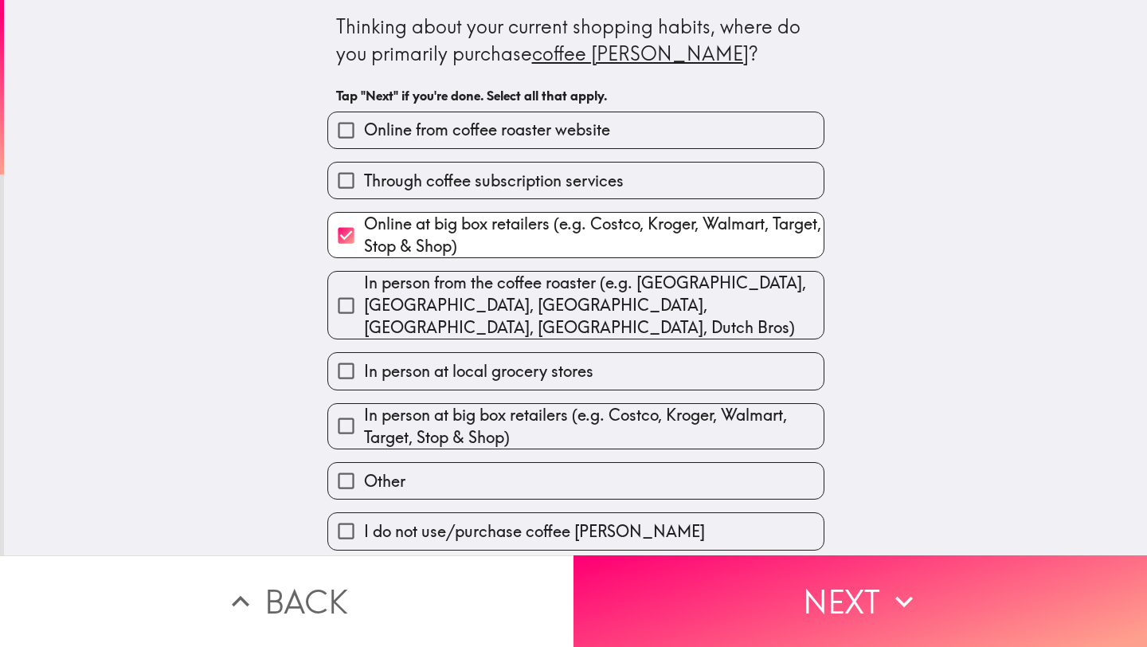
click at [559, 236] on span "Online at big box retailers (e.g. Costco, Kroger, Walmart, Target, Stop & Shop)" at bounding box center [594, 235] width 460 height 45
click at [364, 236] on input "Online at big box retailers (e.g. Costco, Kroger, Walmart, Target, Stop & Shop)" at bounding box center [346, 236] width 36 height 36
checkbox input "false"
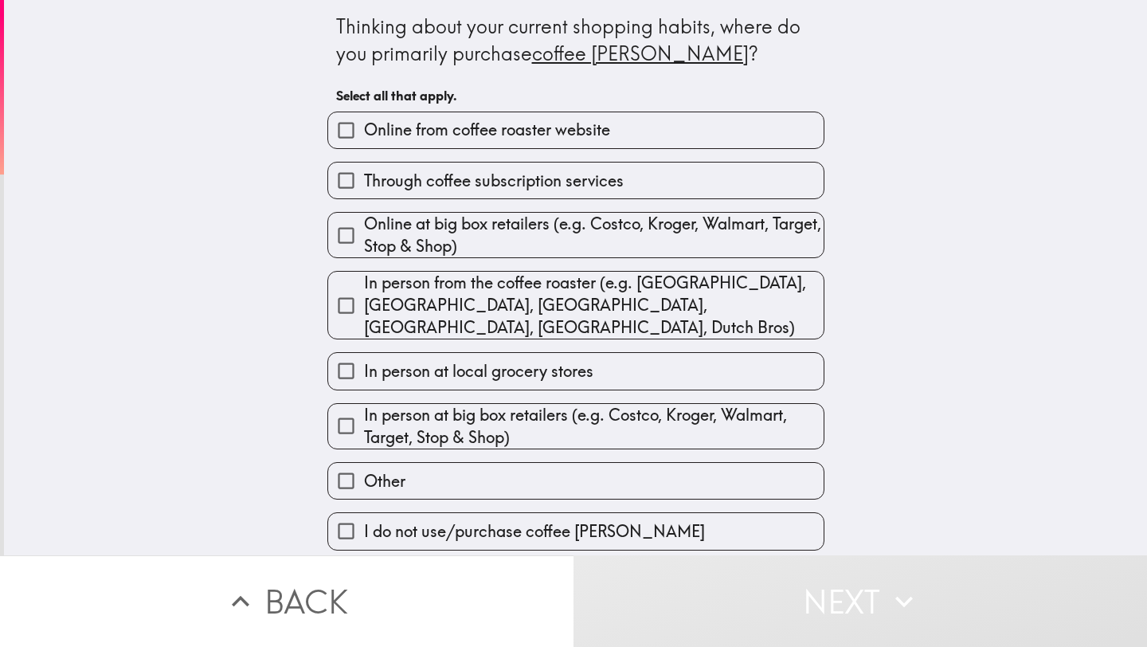
click at [552, 366] on label "In person at local grocery stores" at bounding box center [576, 371] width 496 height 36
click at [364, 366] on input "In person at local grocery stores" at bounding box center [346, 371] width 36 height 36
checkbox input "true"
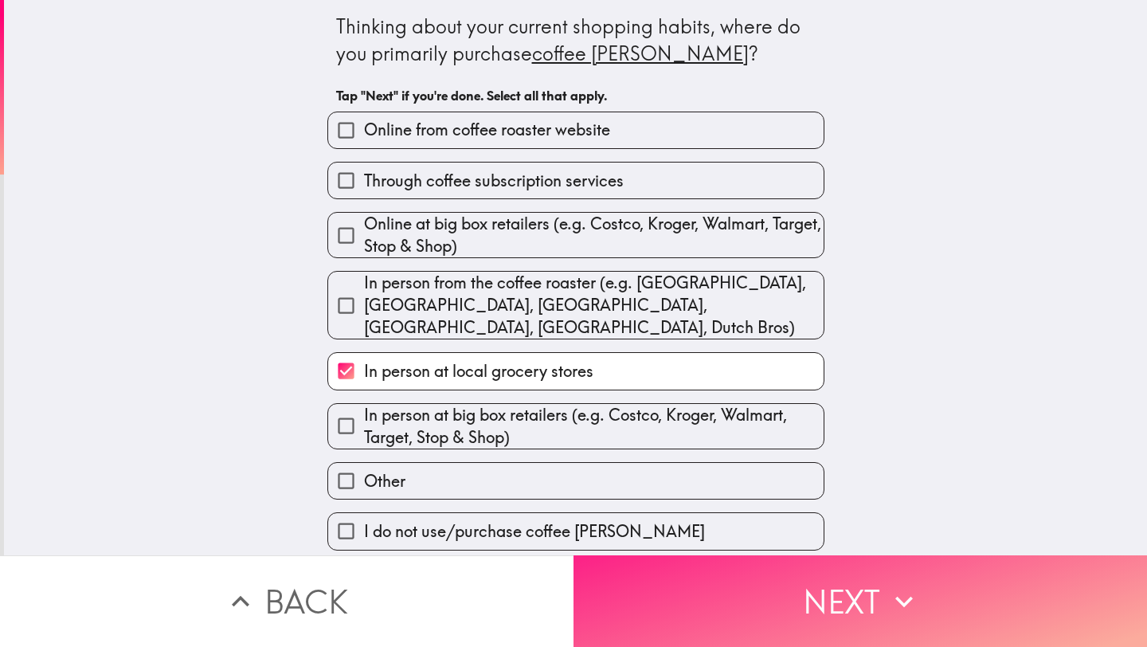
click at [709, 606] on button "Next" at bounding box center [861, 601] width 574 height 92
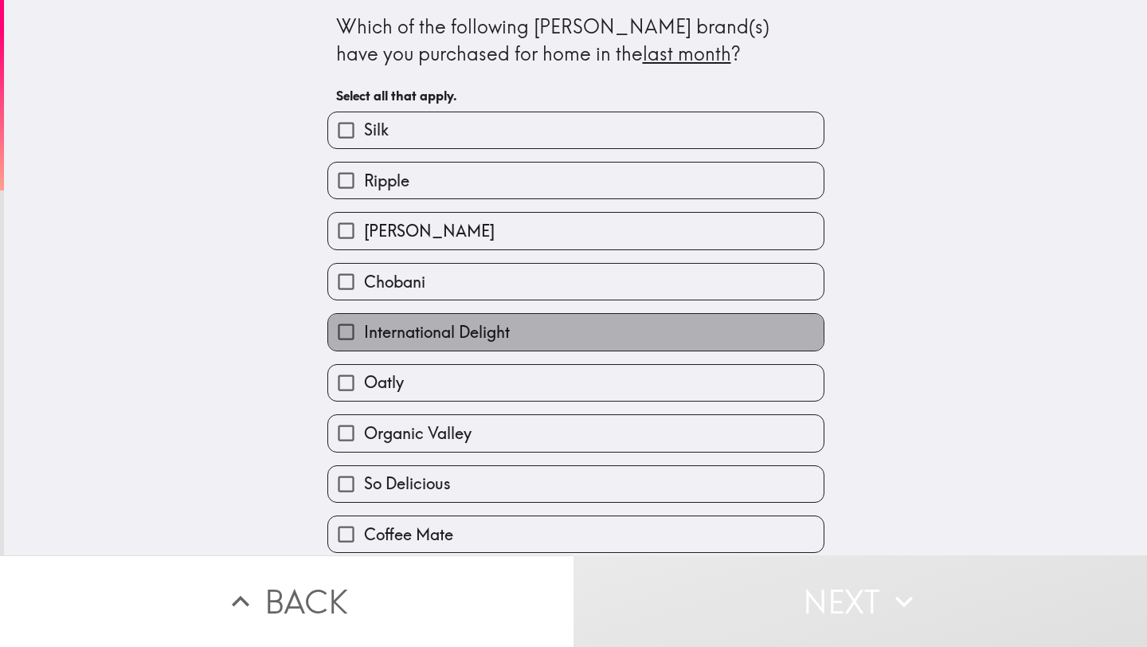
click at [505, 334] on span "International Delight" at bounding box center [437, 332] width 146 height 22
click at [364, 334] on input "International Delight" at bounding box center [346, 332] width 36 height 36
checkbox input "true"
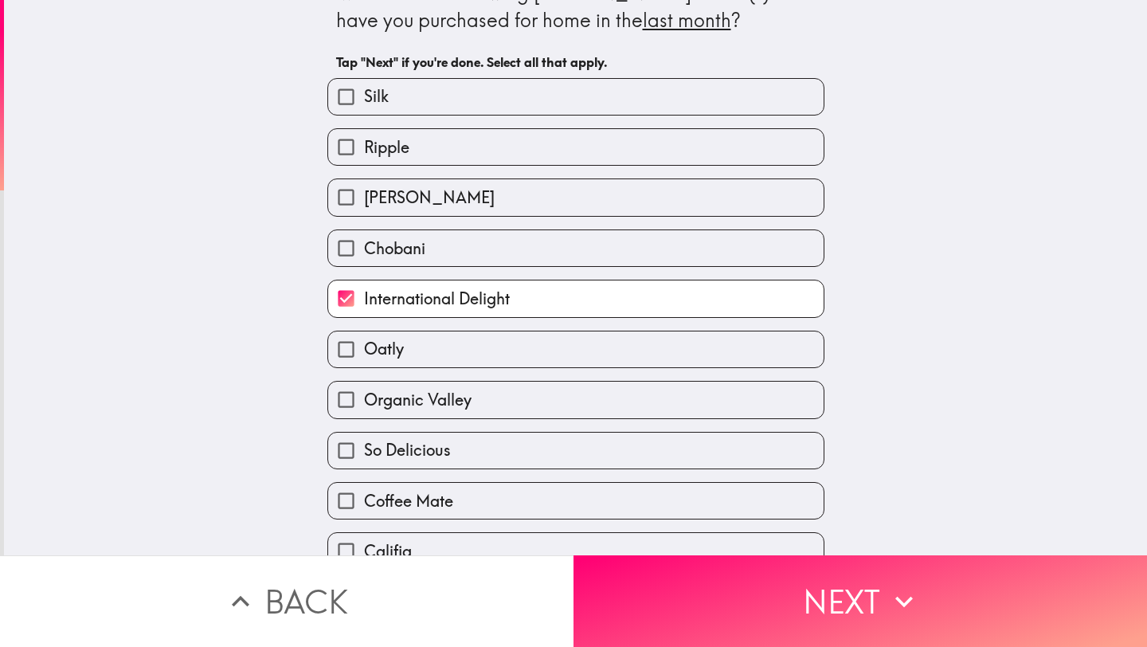
scroll to position [108, 0]
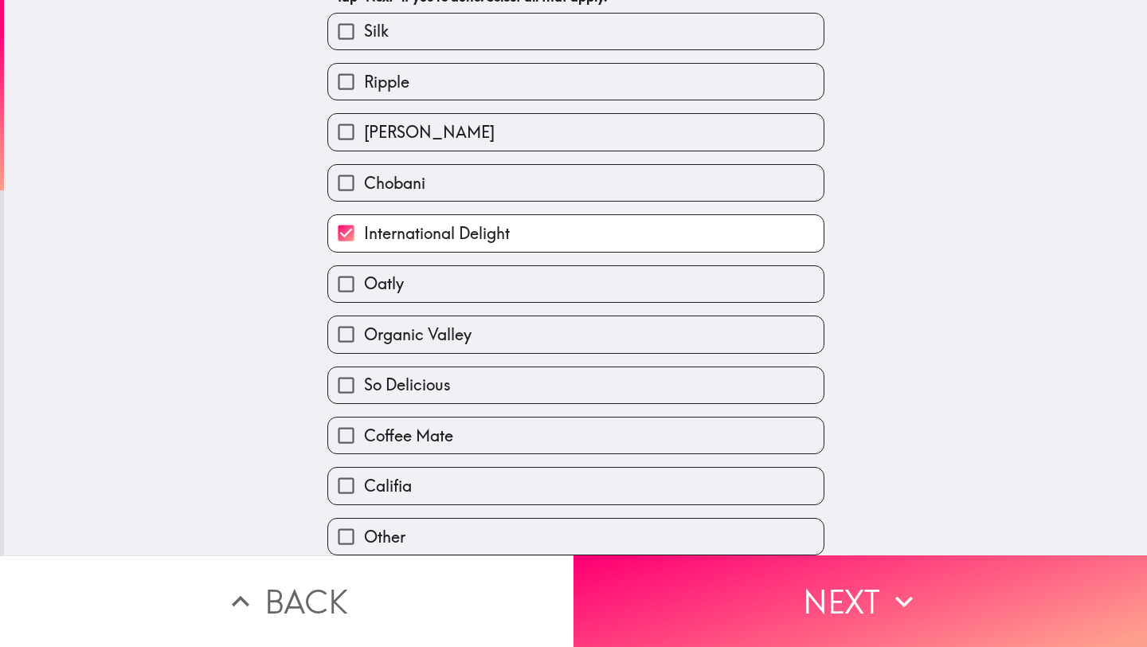
click at [496, 450] on label "Coffee Mate" at bounding box center [576, 436] width 496 height 36
click at [364, 450] on input "Coffee Mate" at bounding box center [346, 436] width 36 height 36
checkbox input "true"
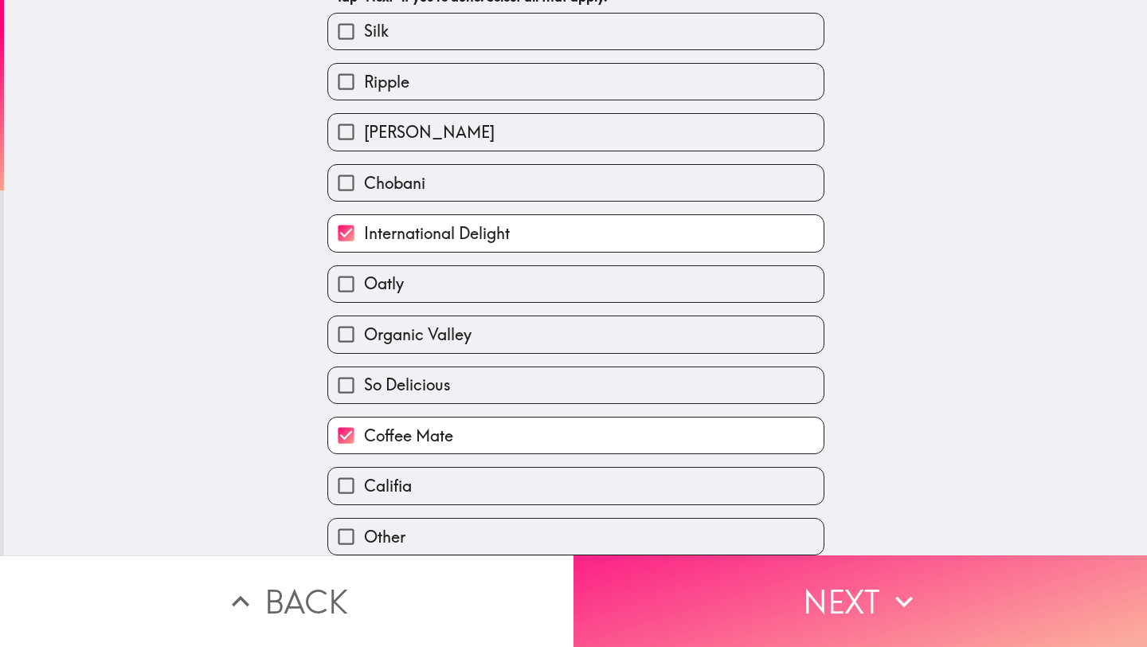
click at [649, 587] on button "Next" at bounding box center [861, 601] width 574 height 92
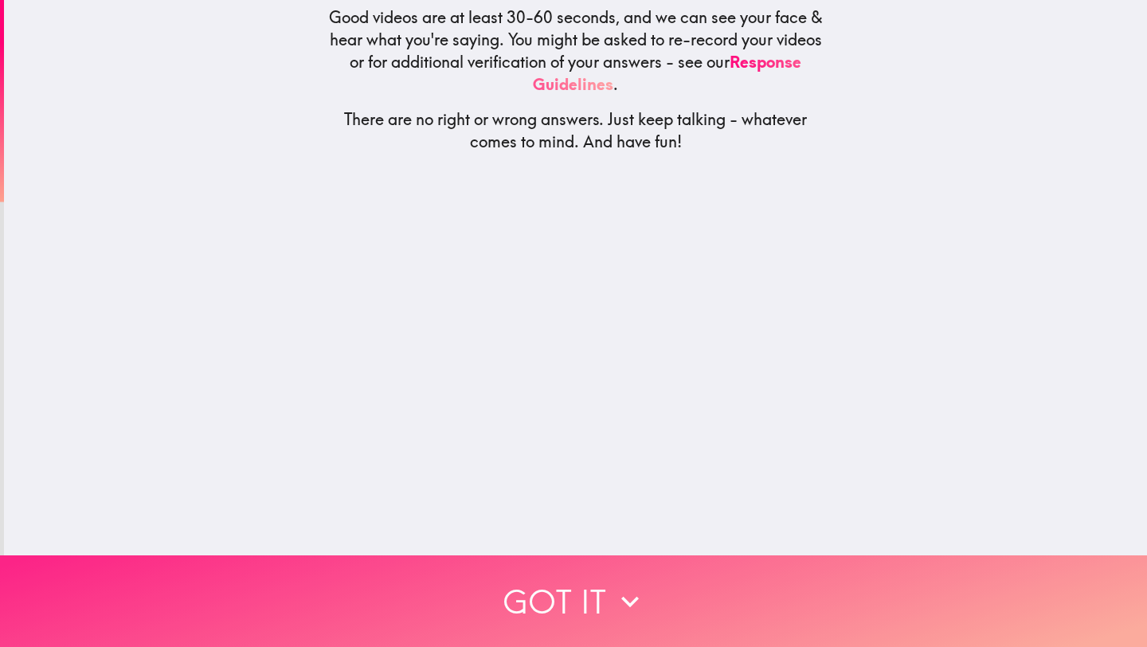
scroll to position [0, 0]
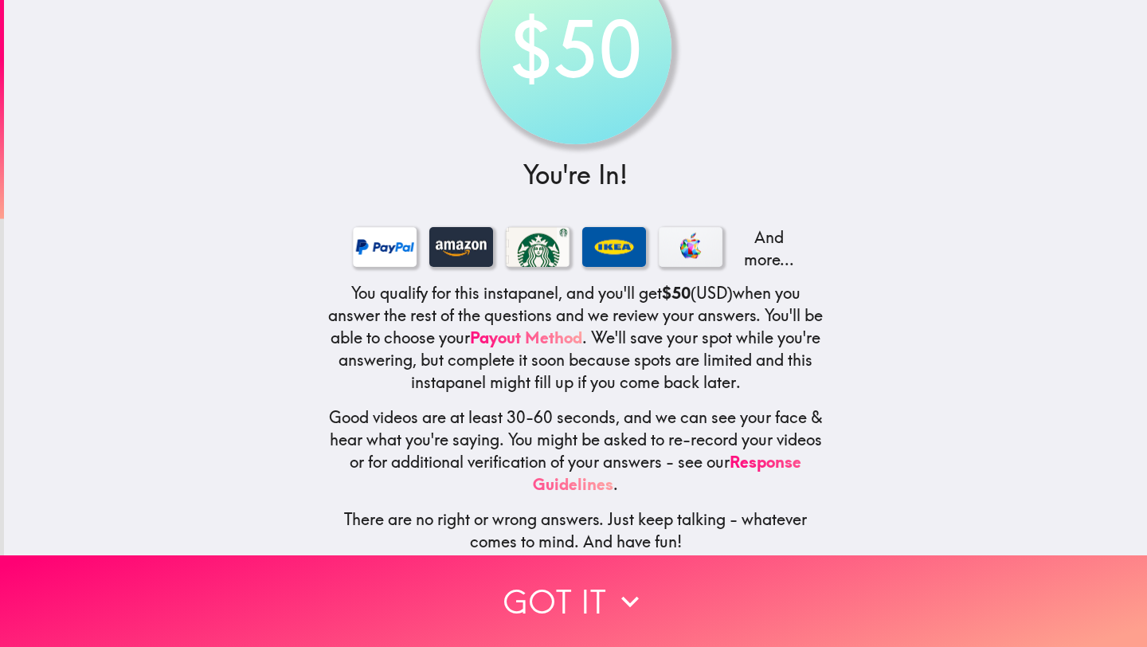
scroll to position [83, 0]
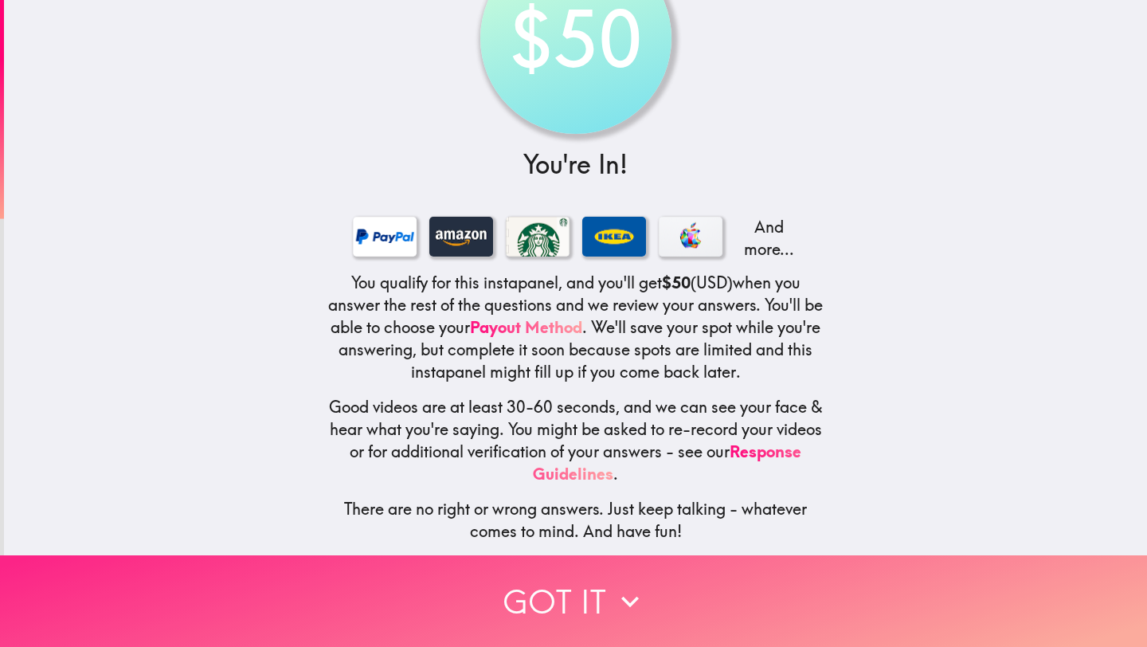
click at [585, 589] on button "Got it" at bounding box center [573, 601] width 1147 height 92
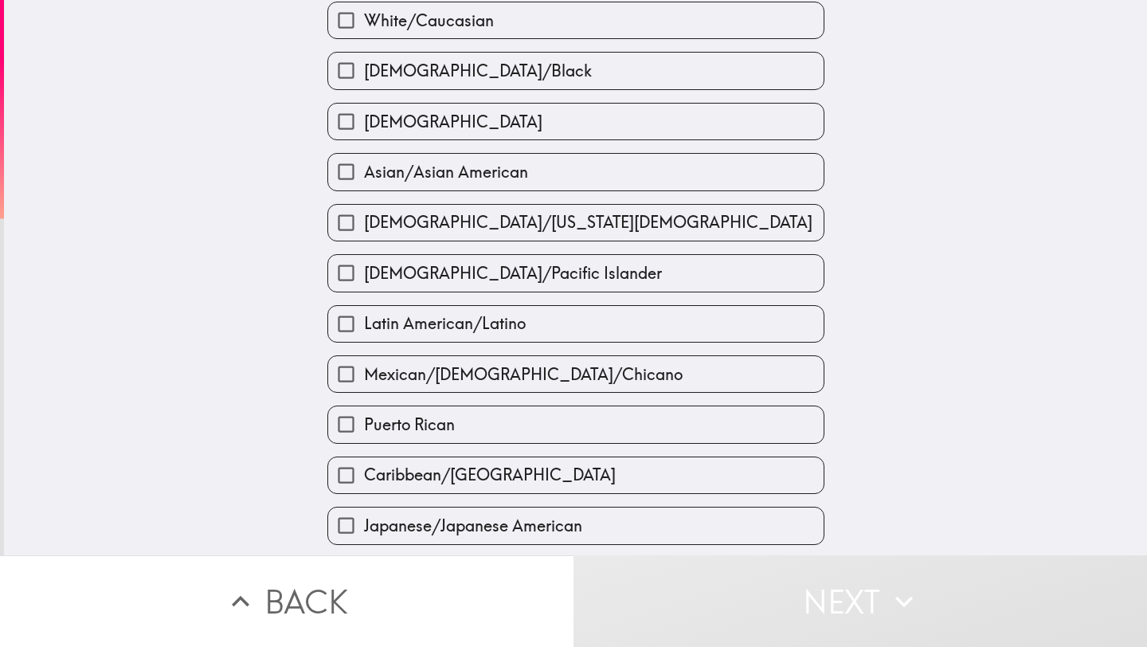
scroll to position [0, 0]
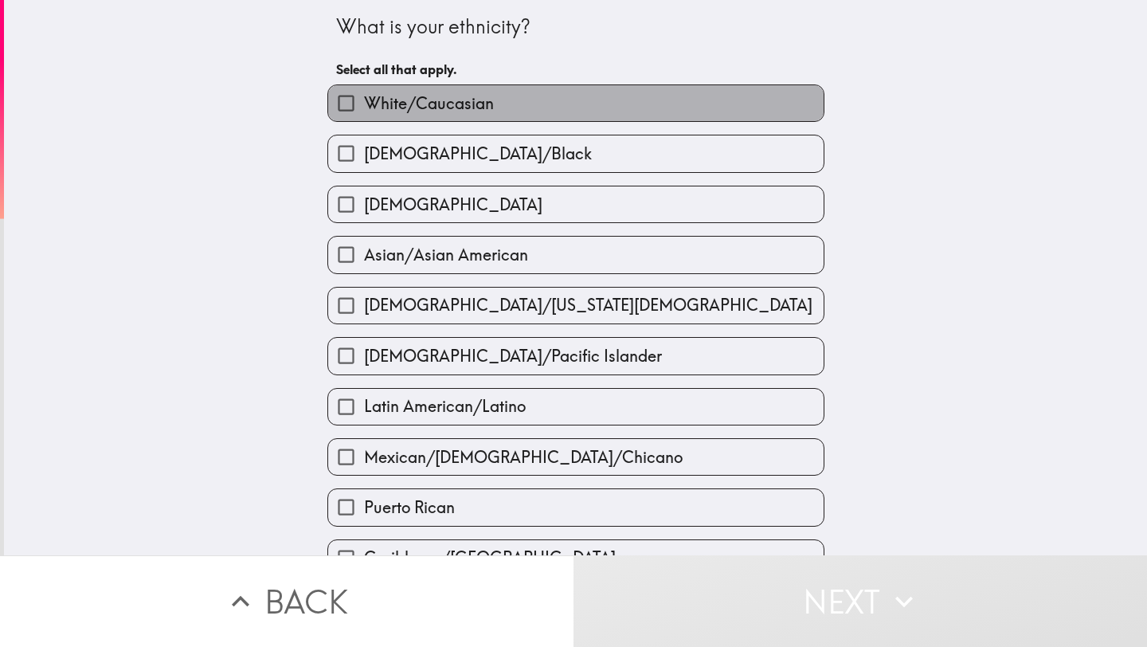
click at [504, 115] on label "White/Caucasian" at bounding box center [576, 103] width 496 height 36
click at [364, 115] on input "White/Caucasian" at bounding box center [346, 103] width 36 height 36
checkbox input "true"
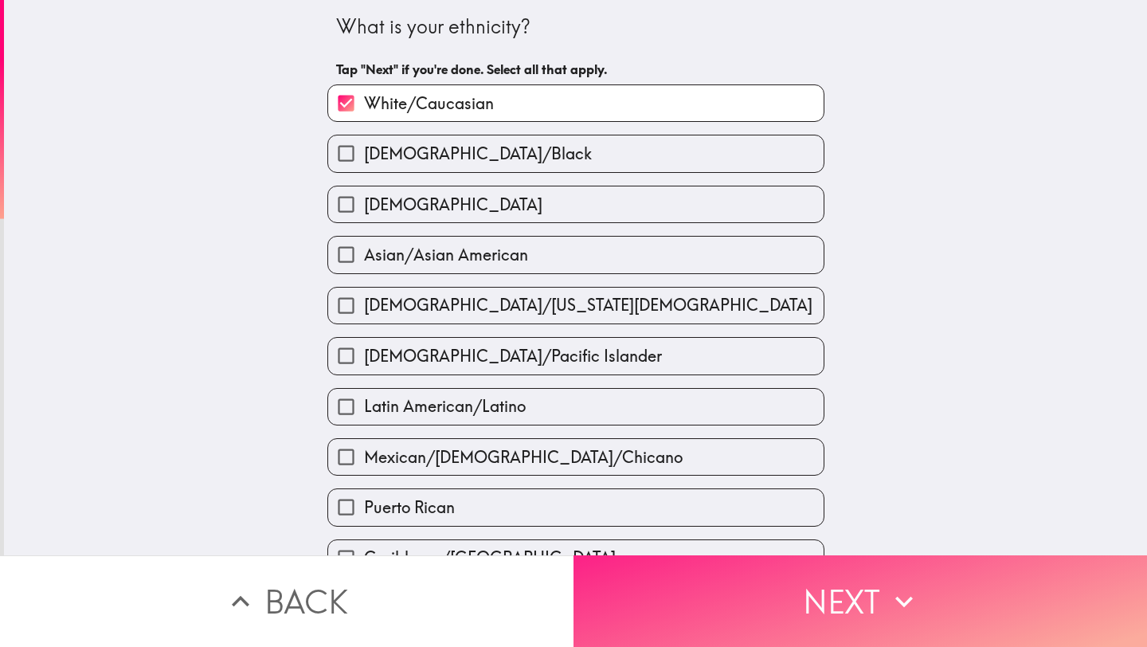
click at [731, 568] on button "Next" at bounding box center [861, 601] width 574 height 92
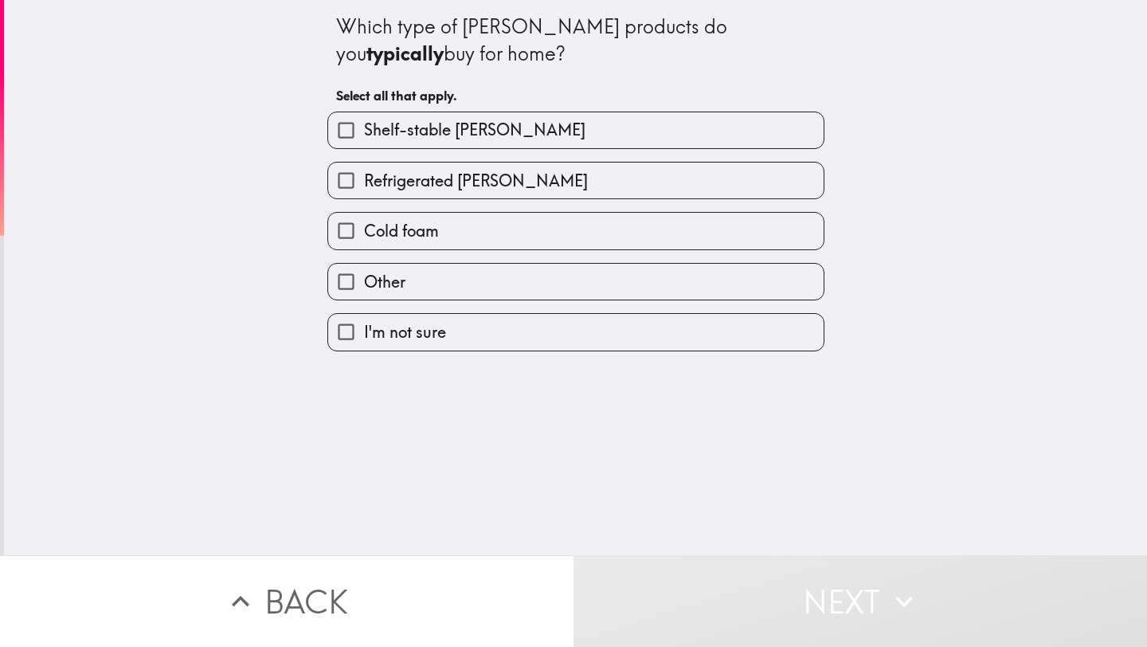
click at [527, 173] on label "Refrigerated [PERSON_NAME]" at bounding box center [576, 181] width 496 height 36
click at [364, 173] on input "Refrigerated [PERSON_NAME]" at bounding box center [346, 181] width 36 height 36
checkbox input "true"
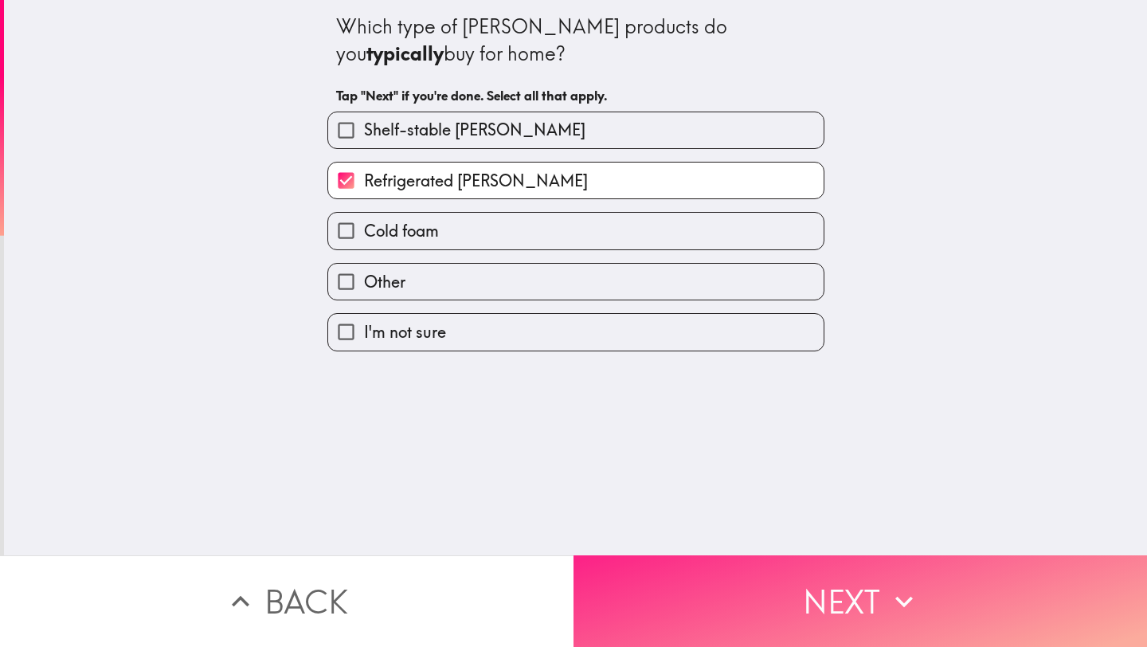
click at [724, 596] on button "Next" at bounding box center [861, 601] width 574 height 92
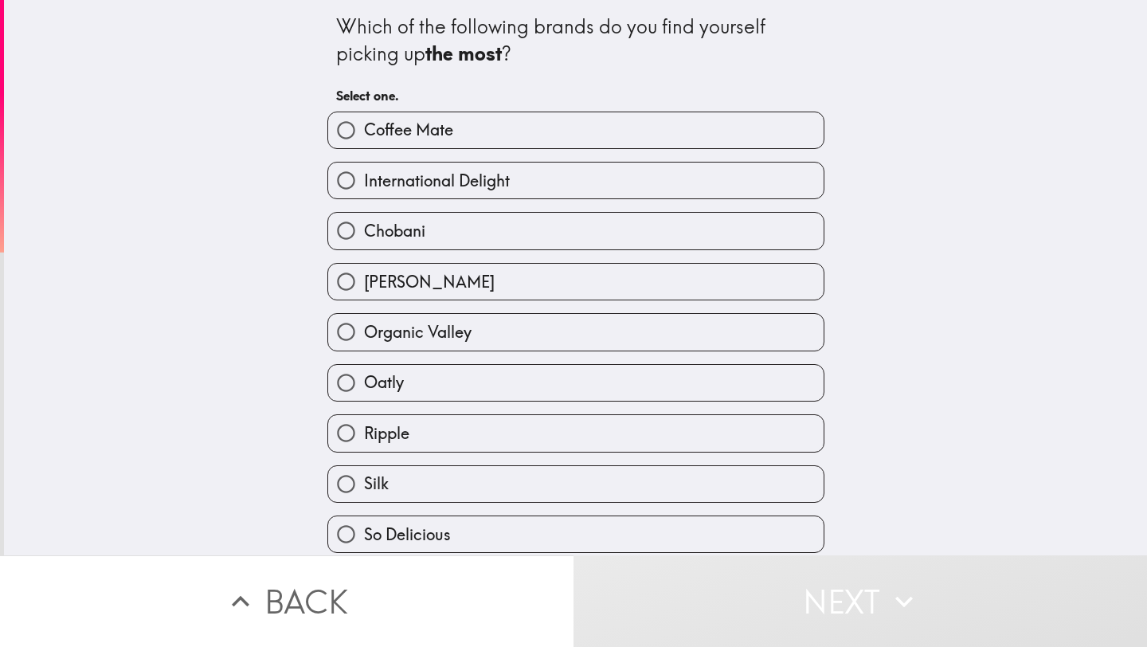
click at [511, 137] on label "Coffee Mate" at bounding box center [576, 130] width 496 height 36
click at [364, 137] on input "Coffee Mate" at bounding box center [346, 130] width 36 height 36
radio input "true"
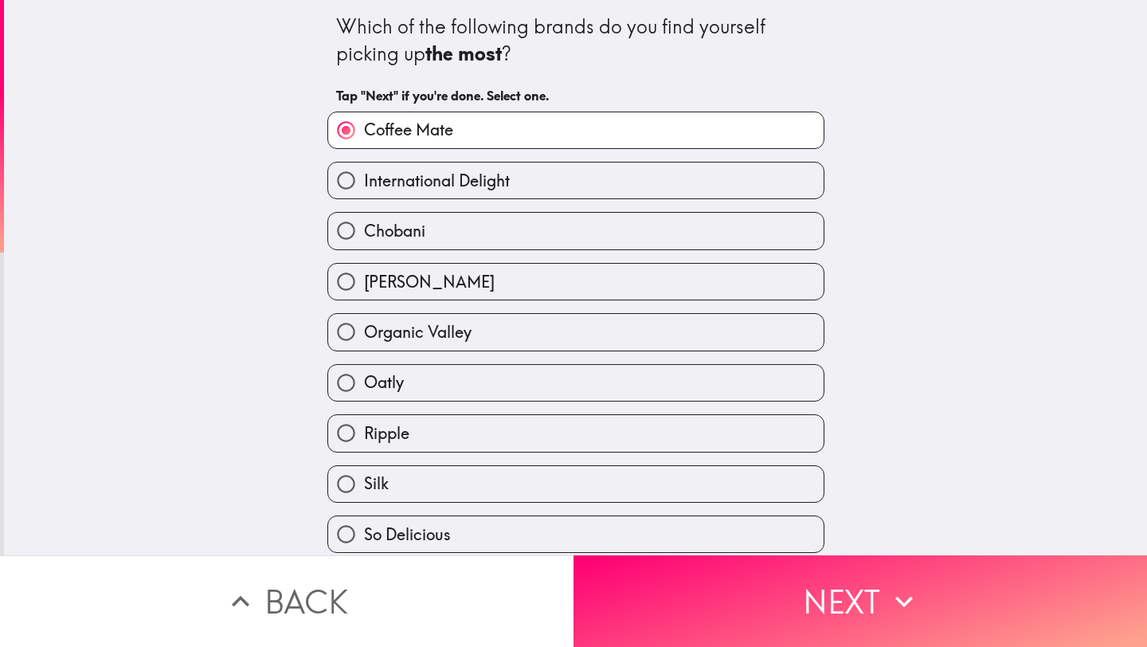
click at [507, 189] on span "International Delight" at bounding box center [437, 181] width 146 height 22
click at [364, 189] on input "International Delight" at bounding box center [346, 181] width 36 height 36
radio input "true"
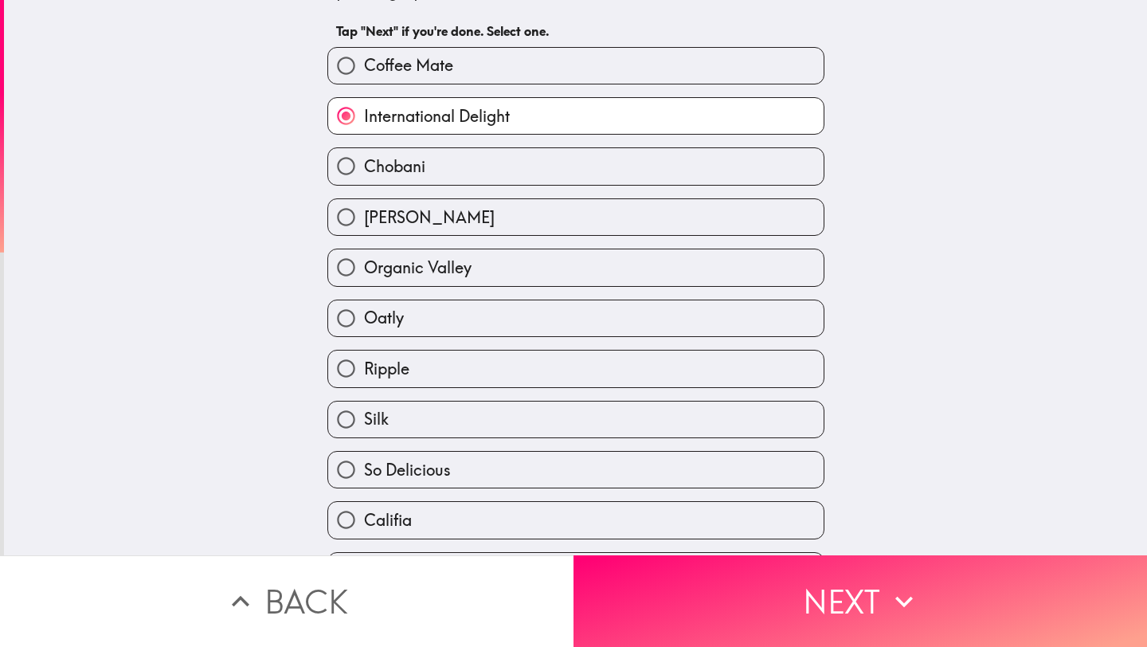
scroll to position [108, 0]
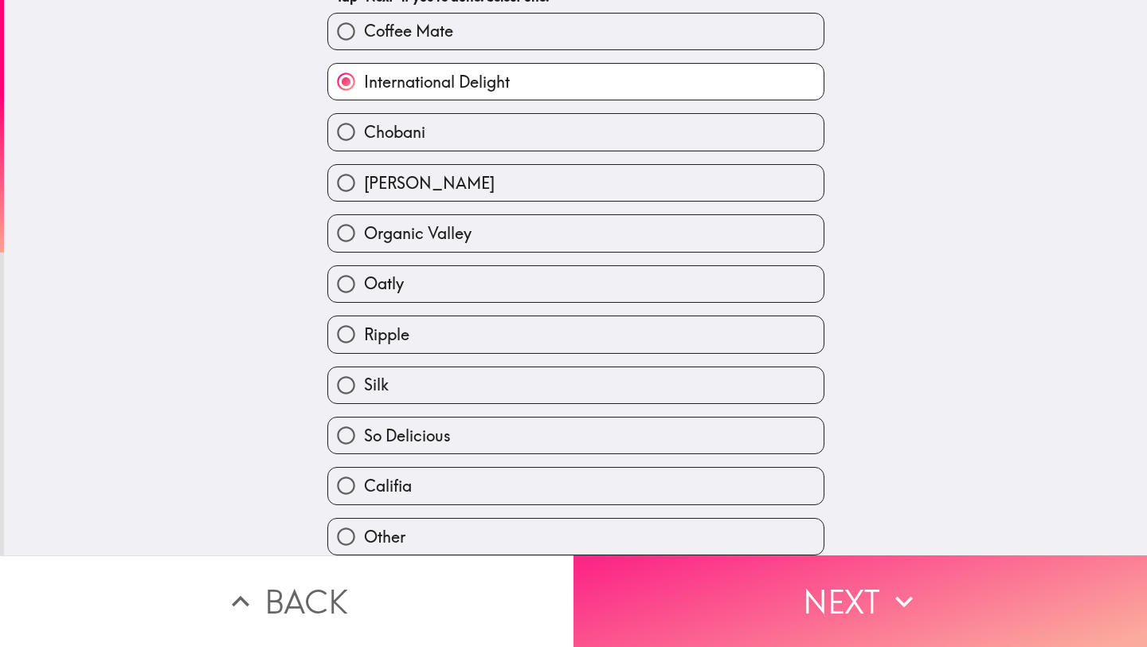
click at [702, 609] on button "Next" at bounding box center [861, 601] width 574 height 92
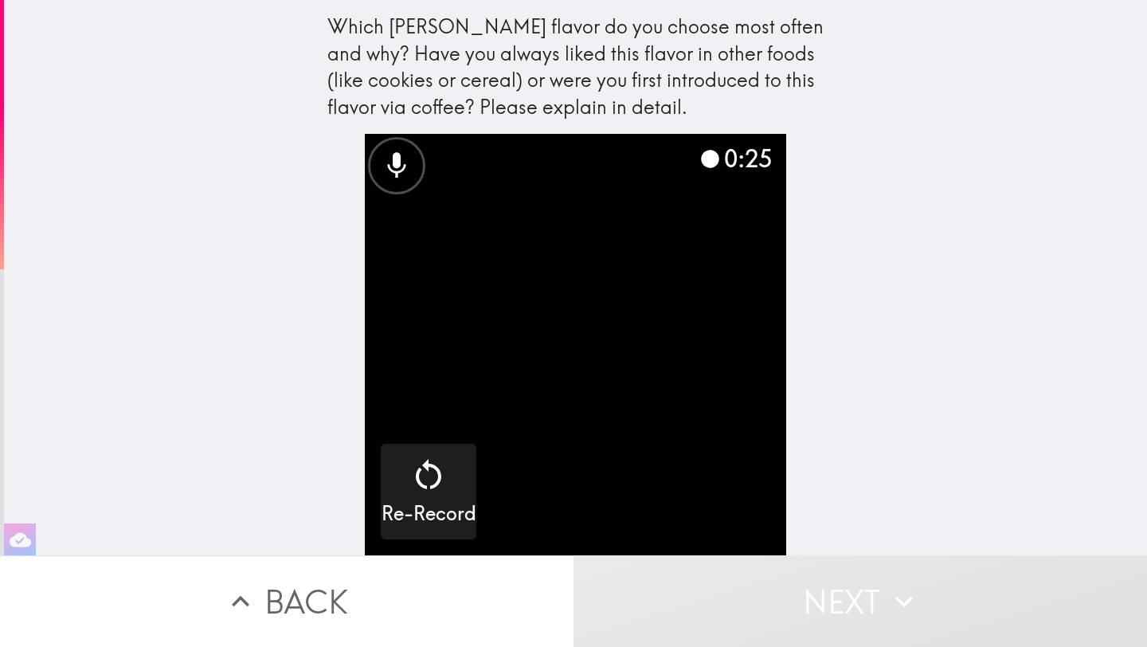
click at [598, 440] on video "button" at bounding box center [576, 345] width 422 height 422
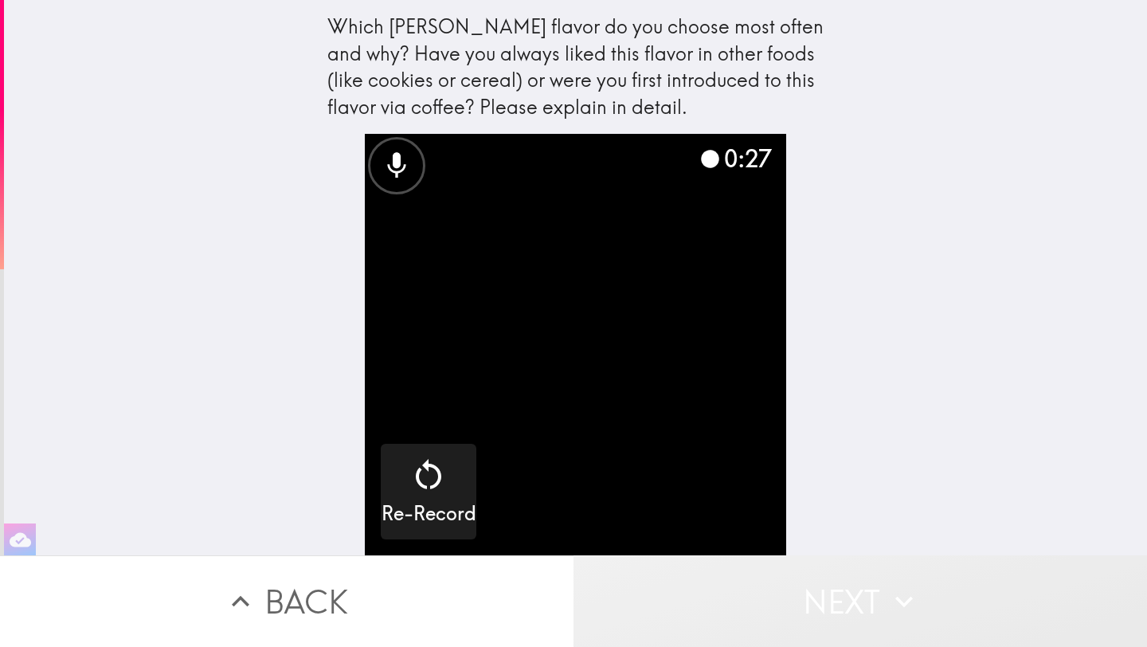
click at [713, 580] on button "Next" at bounding box center [861, 601] width 574 height 92
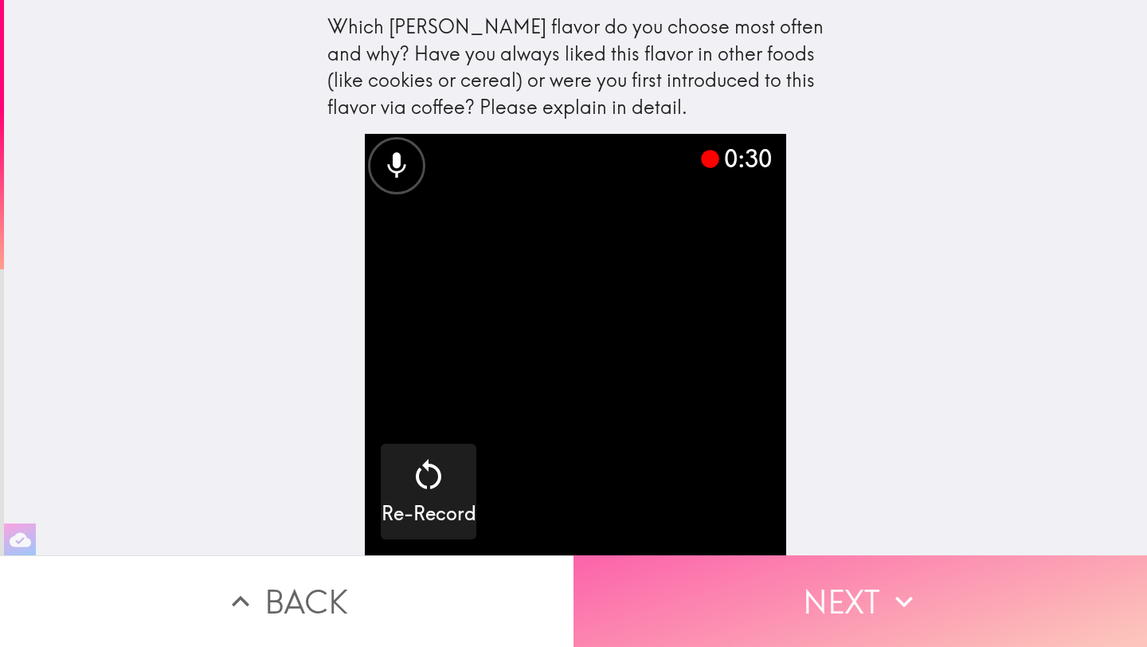
click at [764, 586] on button "Next" at bounding box center [861, 601] width 574 height 92
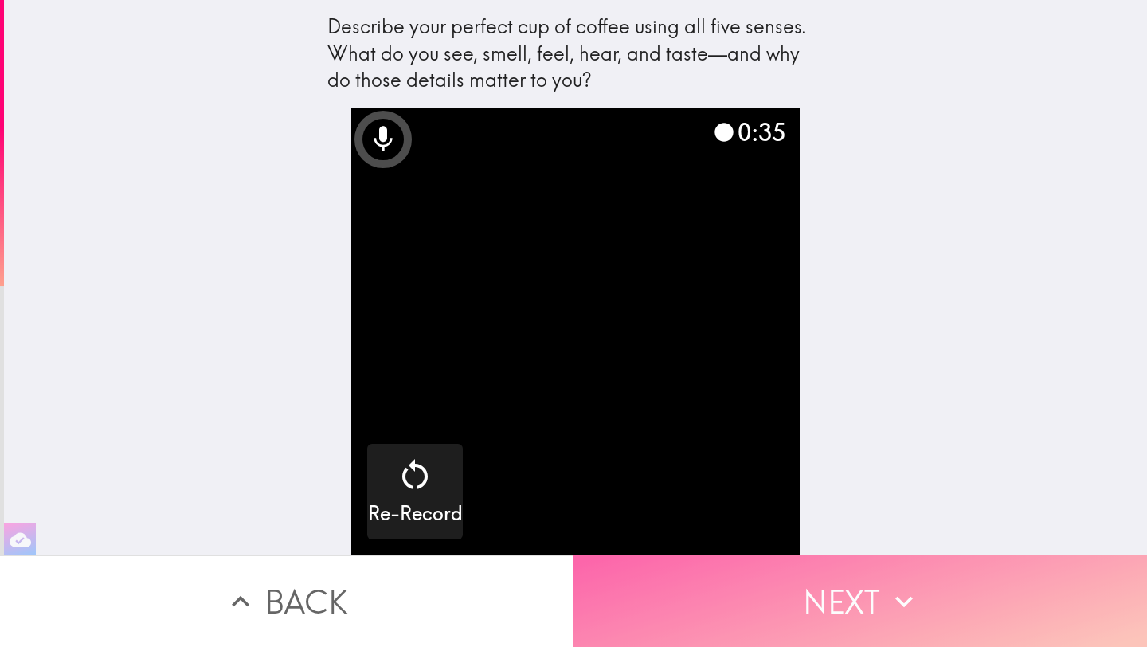
click at [818, 575] on button "Next" at bounding box center [861, 601] width 574 height 92
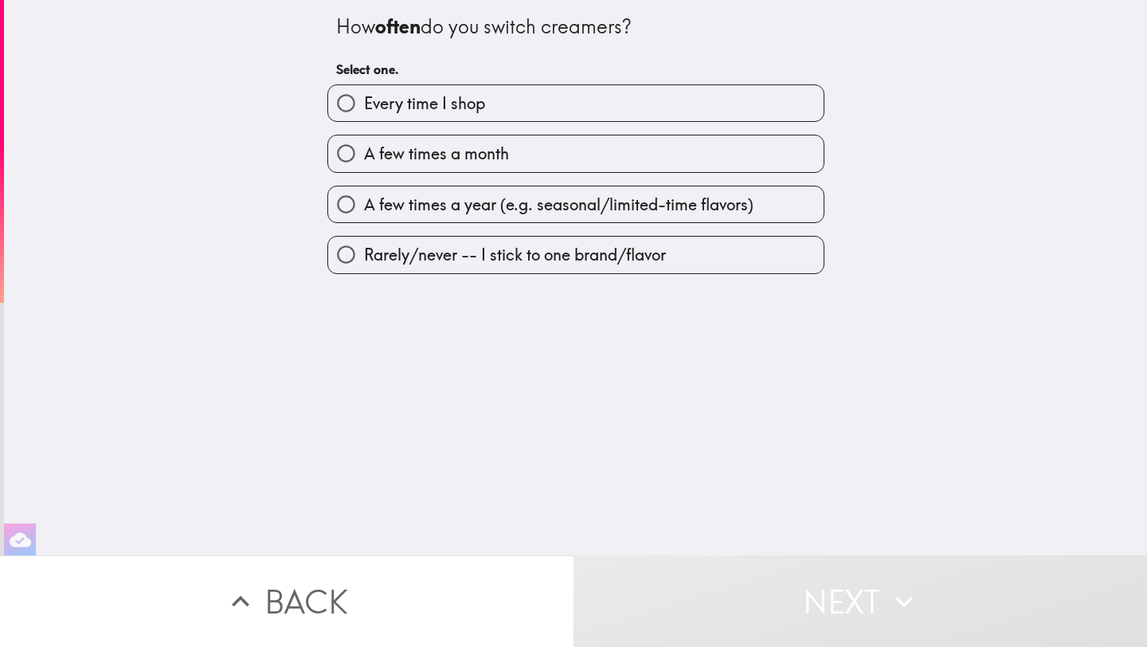
click at [604, 247] on span "Rarely/never -- I stick to one brand/flavor" at bounding box center [515, 255] width 302 height 22
click at [364, 247] on input "Rarely/never -- I stick to one brand/flavor" at bounding box center [346, 255] width 36 height 36
radio input "true"
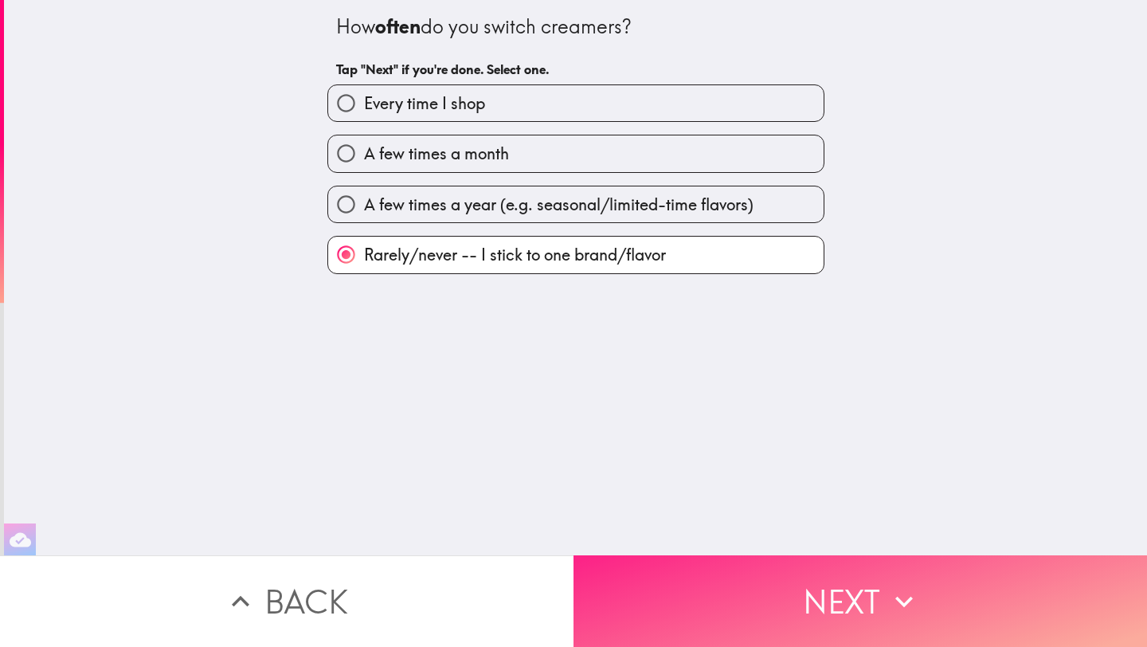
click at [823, 572] on button "Next" at bounding box center [861, 601] width 574 height 92
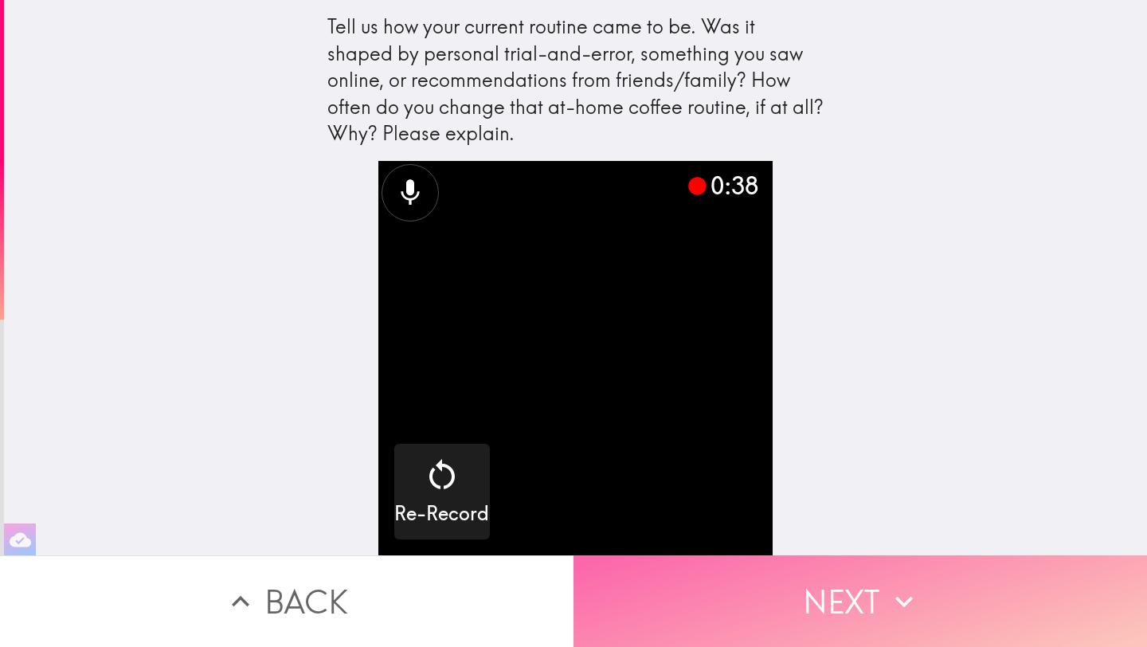
click at [913, 592] on icon "button" at bounding box center [904, 601] width 35 height 35
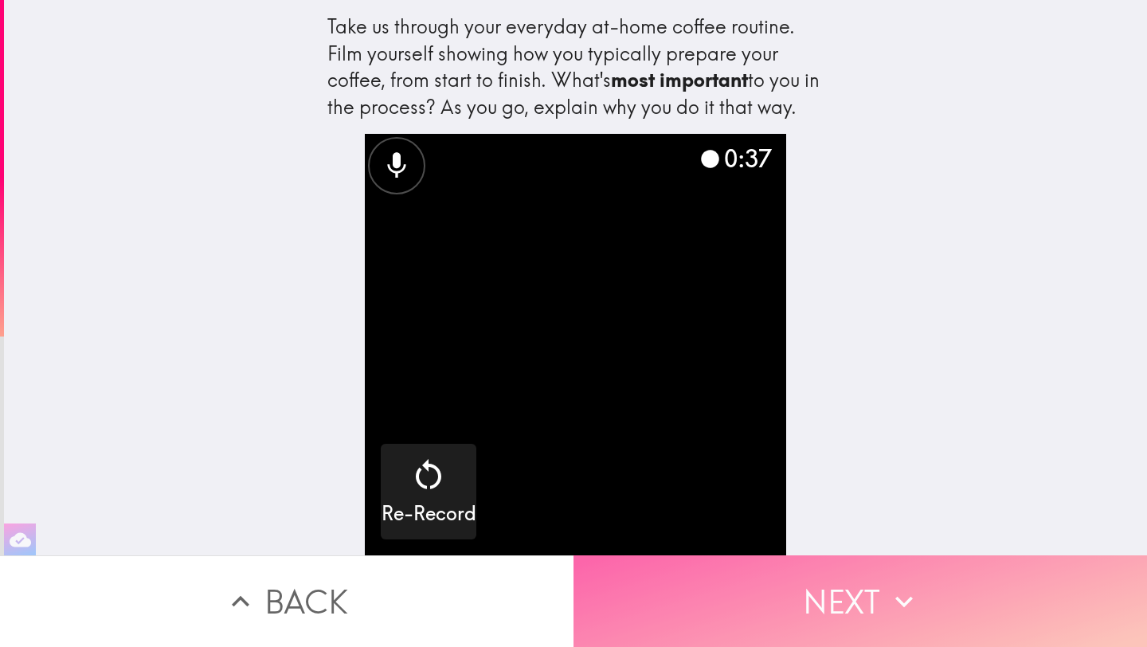
click at [830, 582] on button "Next" at bounding box center [861, 601] width 574 height 92
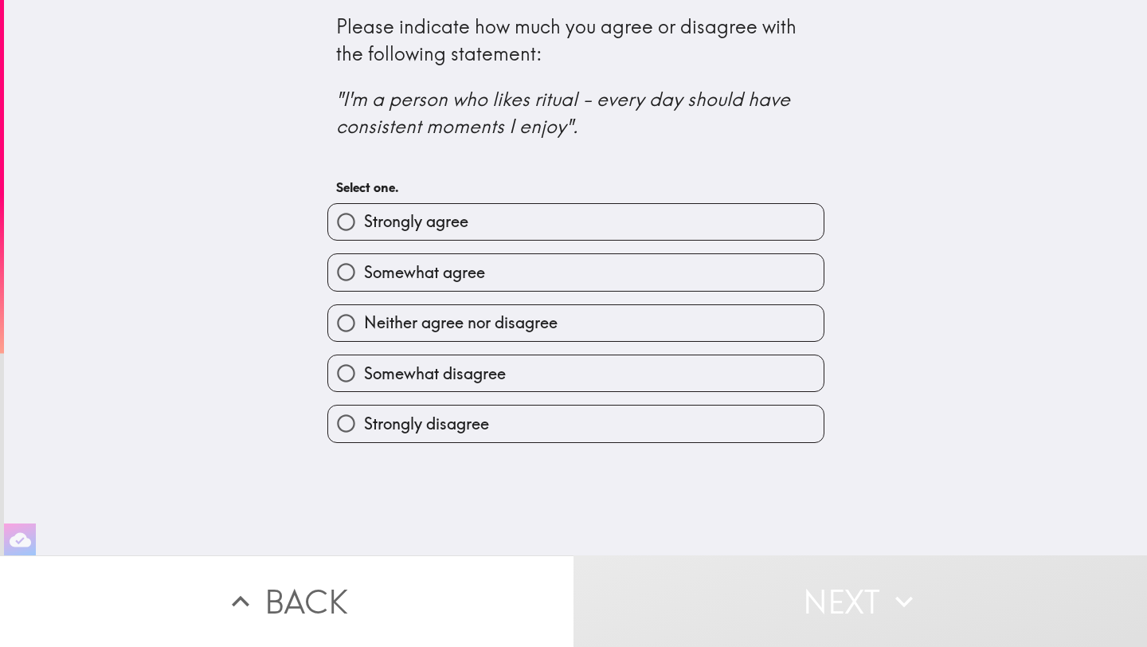
click at [646, 223] on label "Strongly agree" at bounding box center [576, 222] width 496 height 36
click at [364, 223] on input "Strongly agree" at bounding box center [346, 222] width 36 height 36
radio input "true"
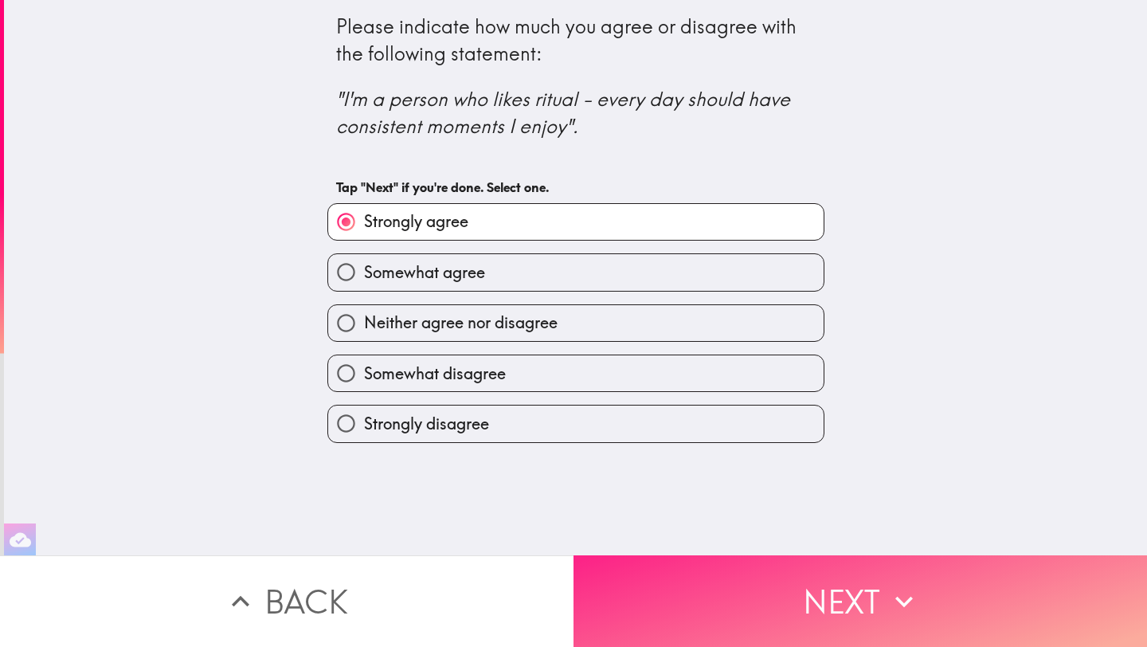
click at [853, 638] on button "Next" at bounding box center [861, 601] width 574 height 92
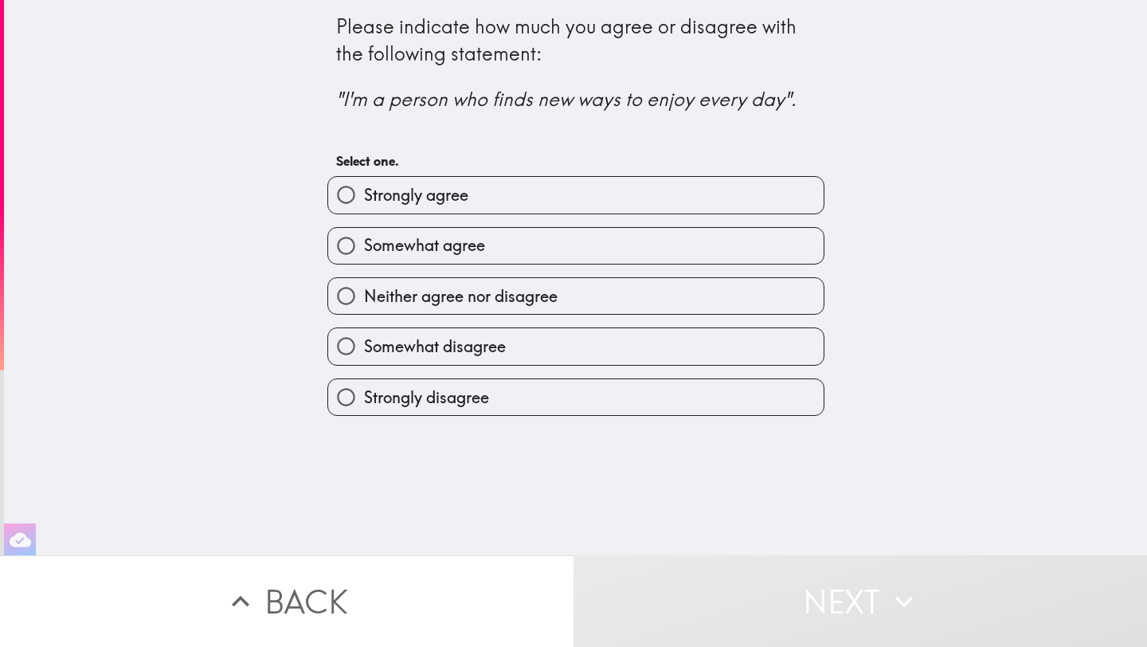
click at [572, 243] on label "Somewhat agree" at bounding box center [576, 246] width 496 height 36
click at [364, 243] on input "Somewhat agree" at bounding box center [346, 246] width 36 height 36
radio input "true"
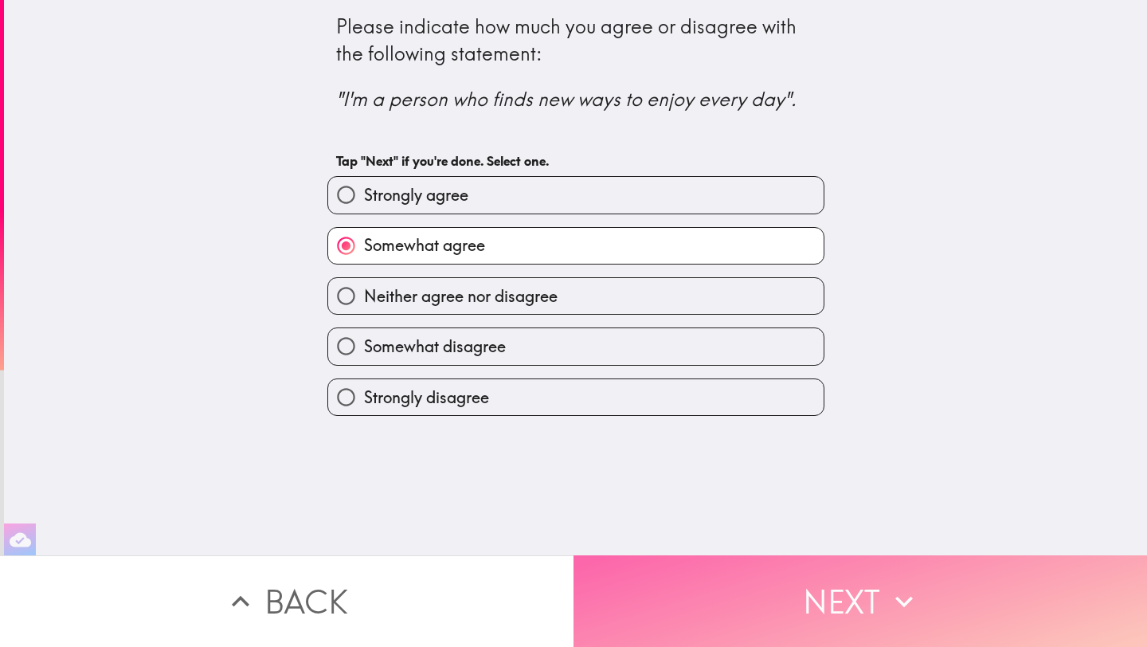
click at [673, 575] on button "Next" at bounding box center [861, 601] width 574 height 92
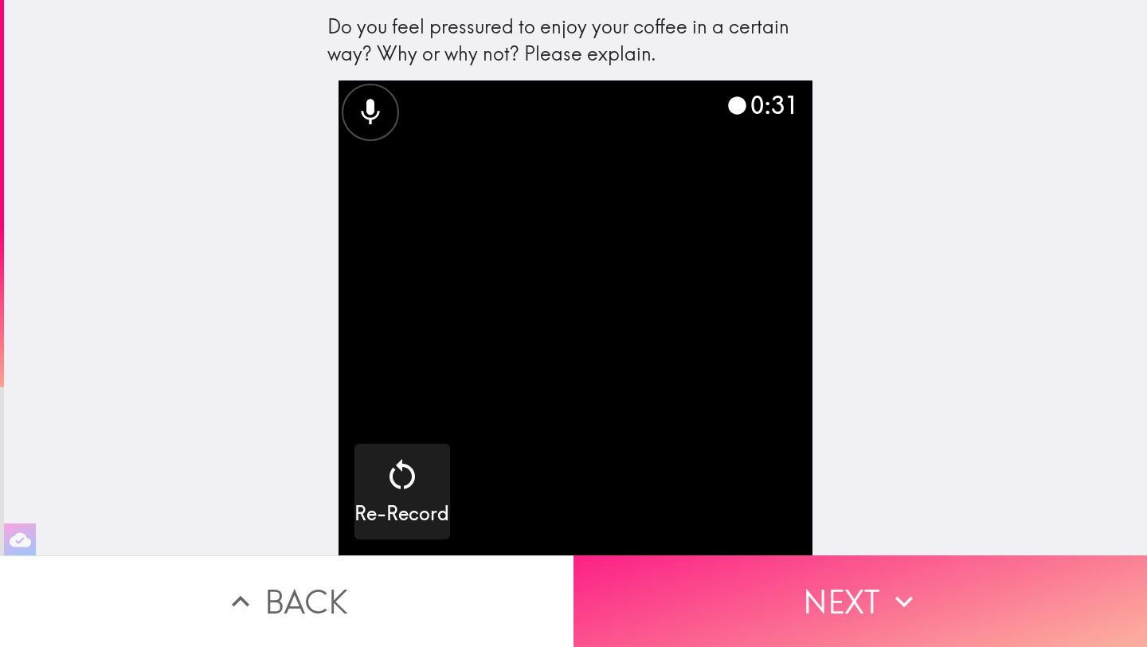
click at [792, 579] on button "Next" at bounding box center [861, 601] width 574 height 92
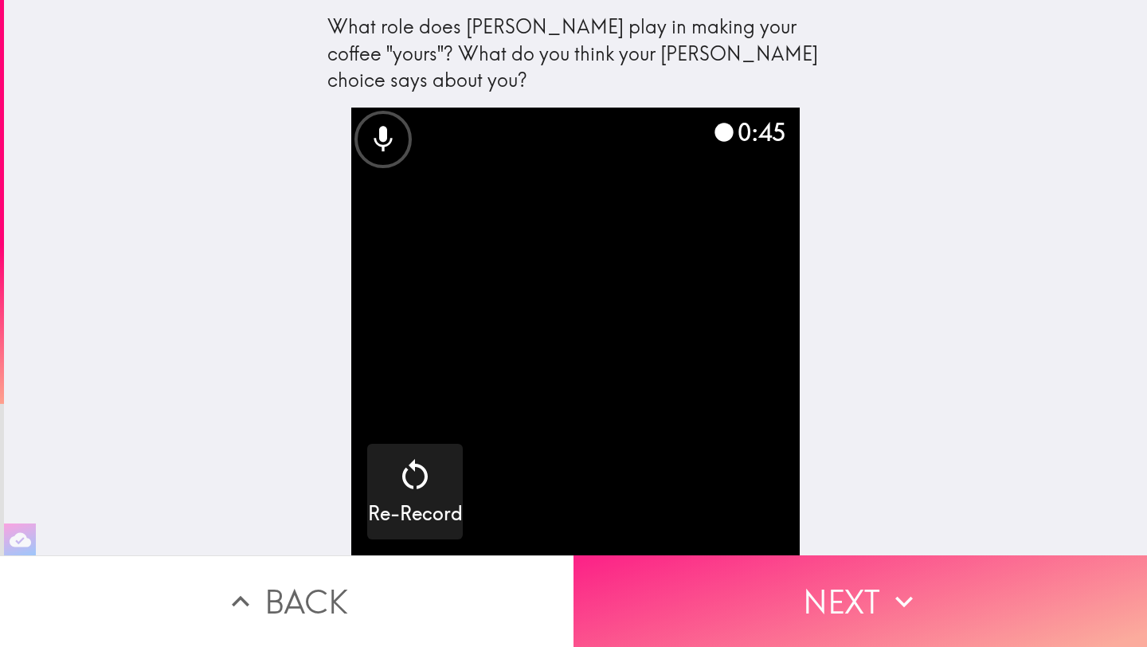
click at [853, 594] on button "Next" at bounding box center [861, 601] width 574 height 92
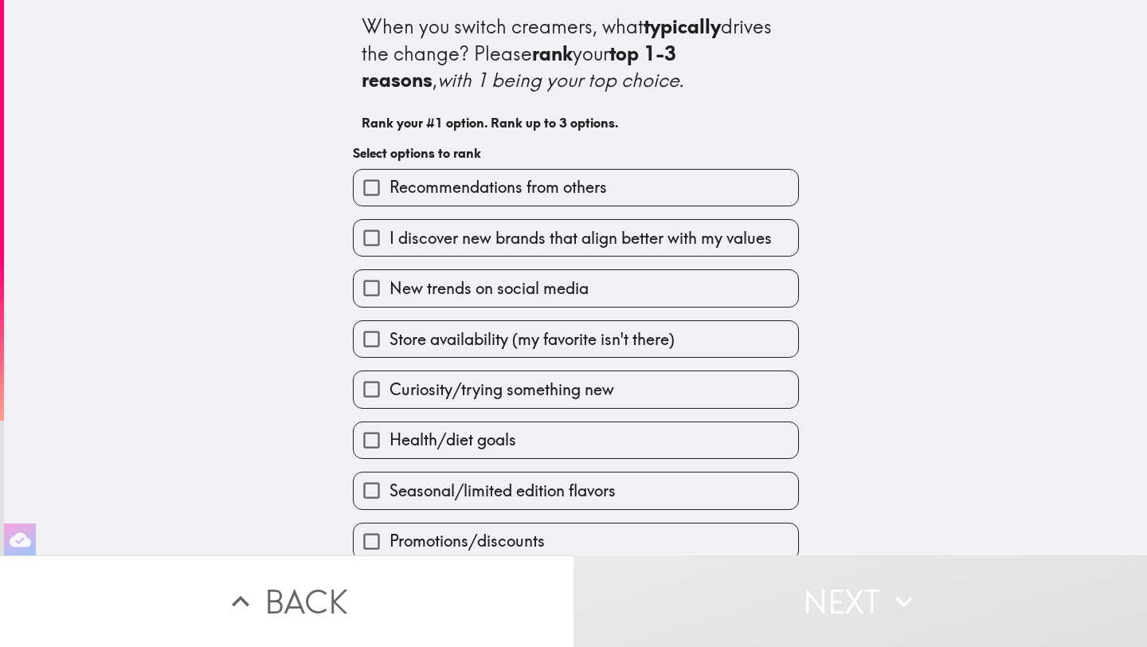
scroll to position [71, 0]
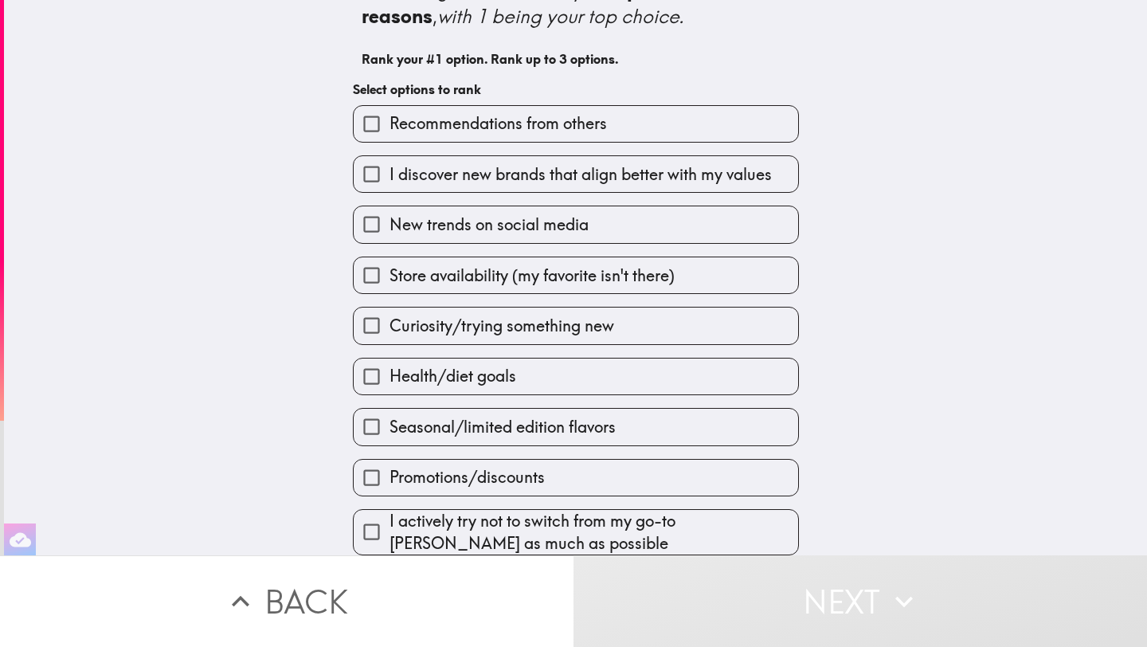
click at [497, 278] on span "Store availability (my favorite isn't there)" at bounding box center [532, 276] width 285 height 22
click at [390, 278] on input "Store availability (my favorite isn't there)" at bounding box center [372, 275] width 36 height 36
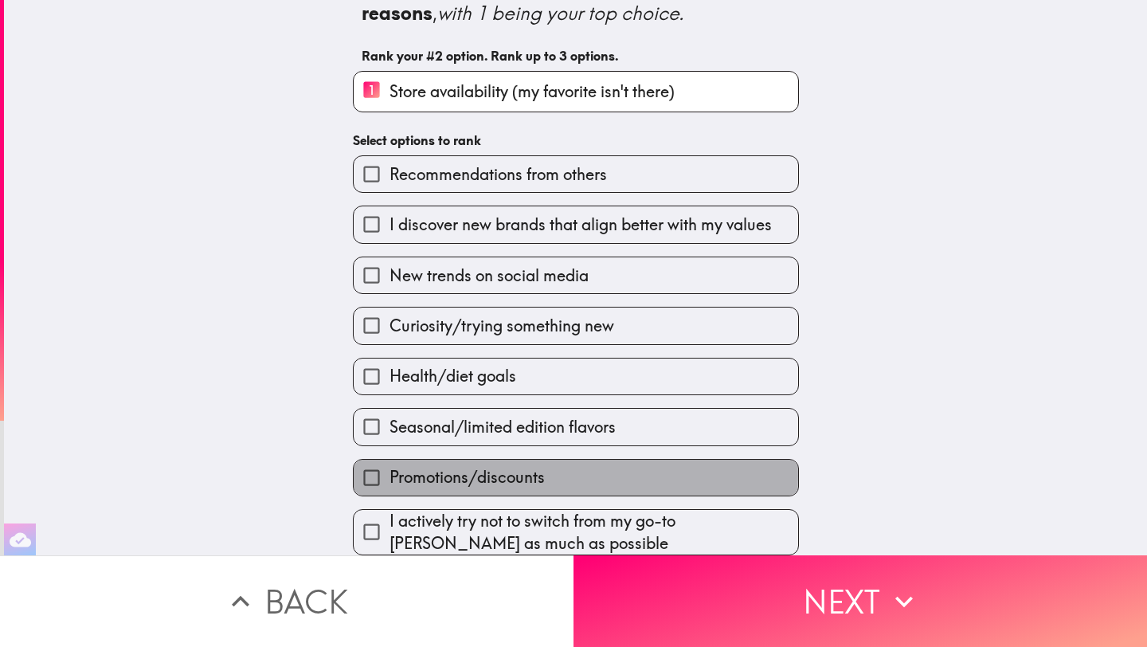
click at [481, 478] on span "Promotions/discounts" at bounding box center [467, 477] width 155 height 22
click at [390, 478] on input "Promotions/discounts" at bounding box center [372, 478] width 36 height 36
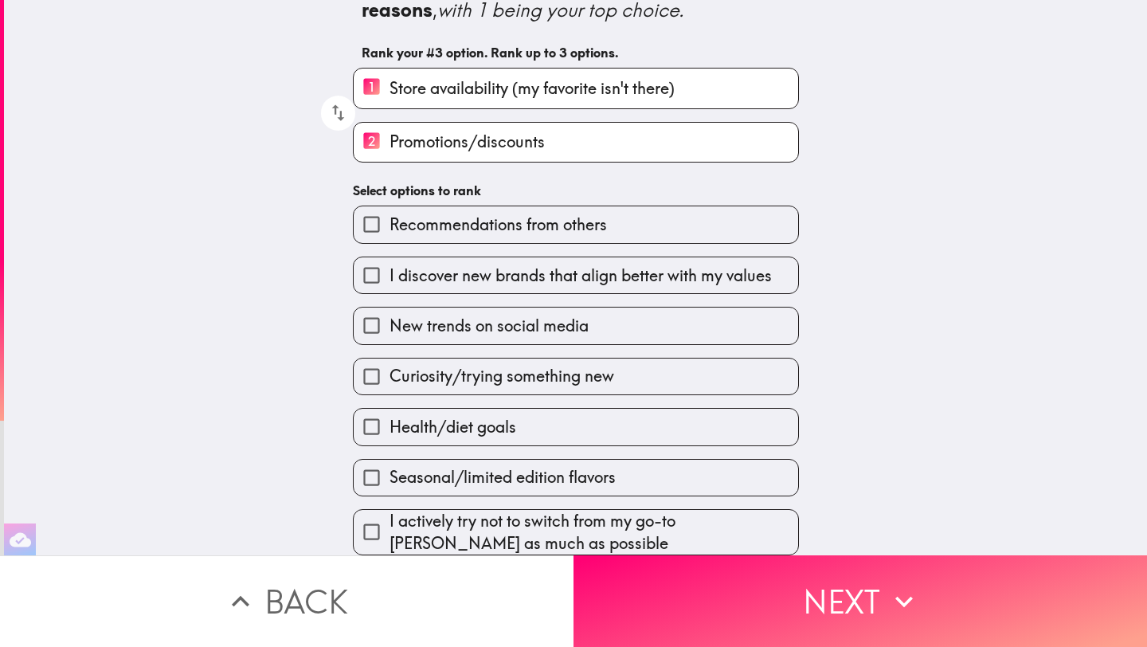
click at [484, 324] on span "New trends on social media" at bounding box center [489, 326] width 199 height 22
click at [390, 324] on input "New trends on social media" at bounding box center [372, 326] width 36 height 36
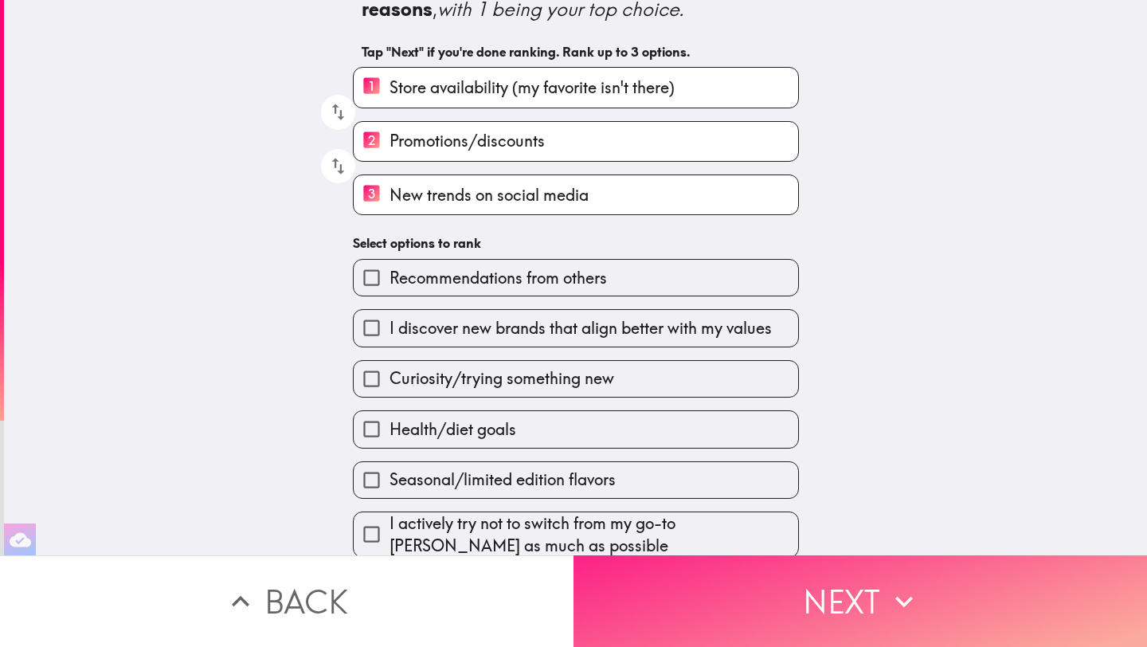
click at [713, 605] on button "Next" at bounding box center [861, 601] width 574 height 92
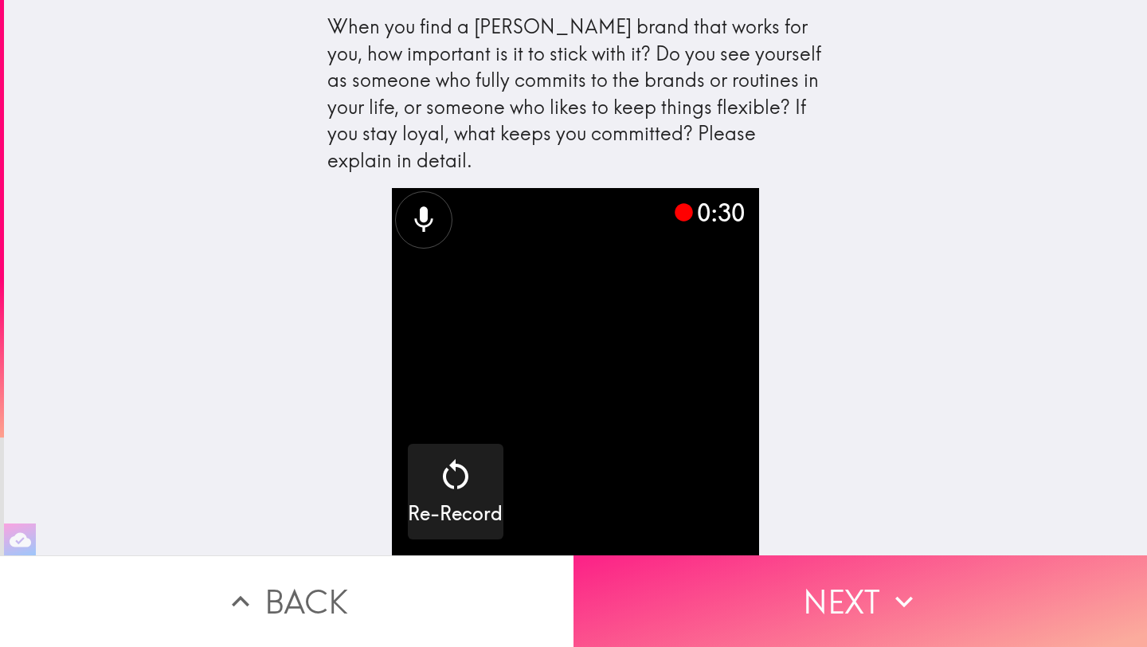
click at [794, 606] on button "Next" at bounding box center [861, 601] width 574 height 92
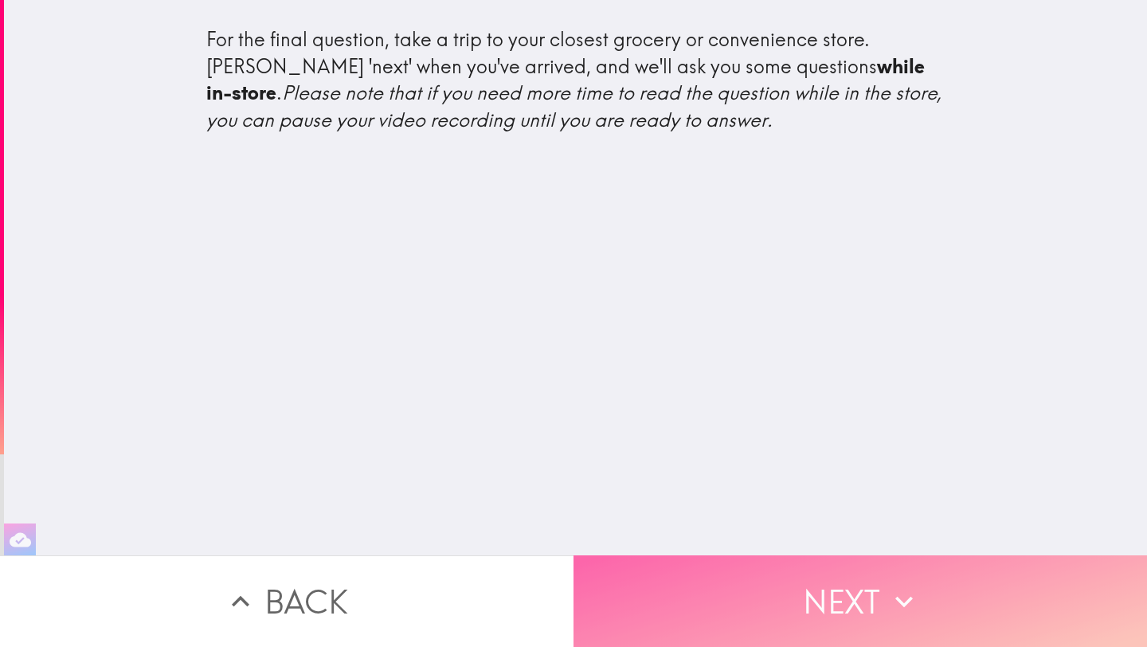
click at [771, 604] on button "Next" at bounding box center [861, 601] width 574 height 92
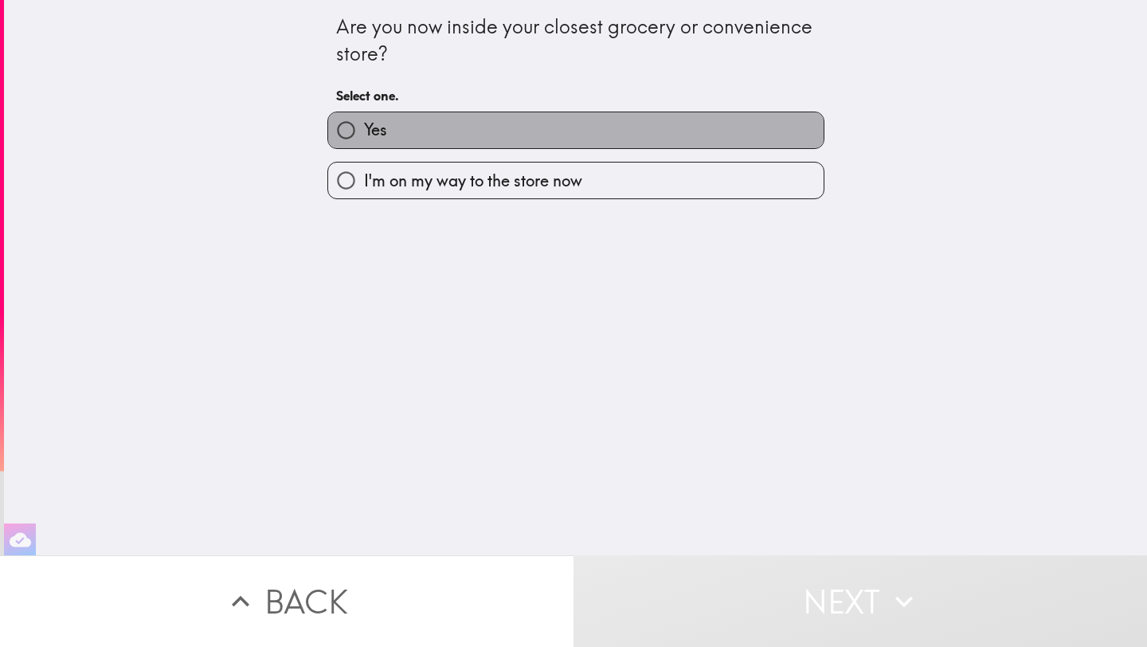
click at [611, 142] on label "Yes" at bounding box center [576, 130] width 496 height 36
click at [364, 142] on input "Yes" at bounding box center [346, 130] width 36 height 36
radio input "true"
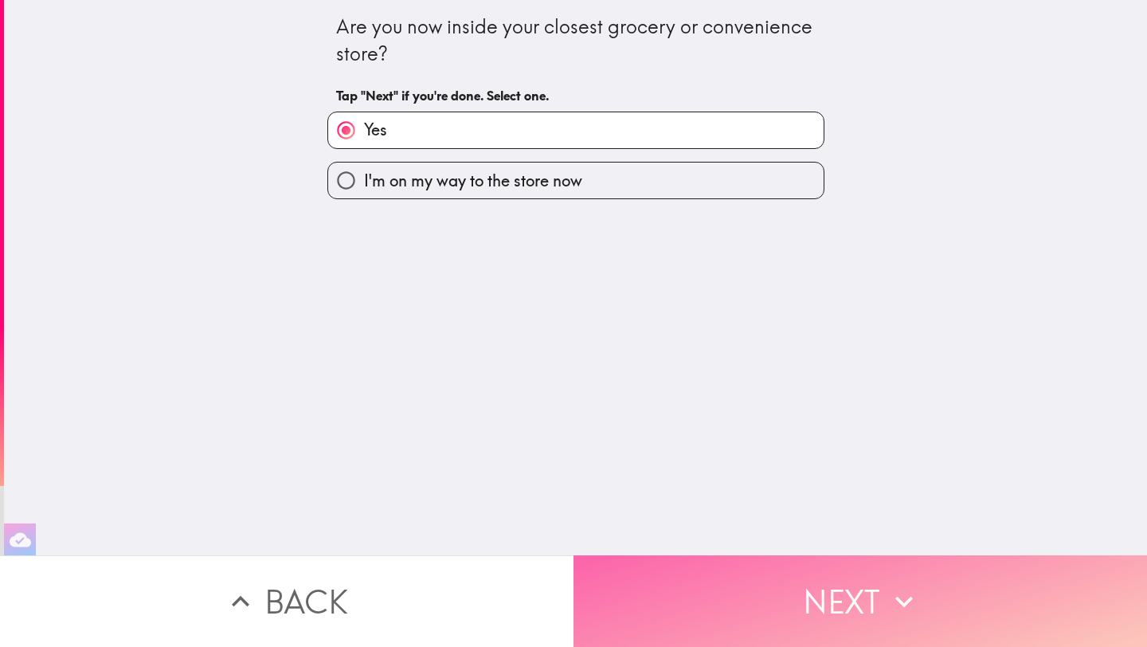
click at [855, 567] on button "Next" at bounding box center [861, 601] width 574 height 92
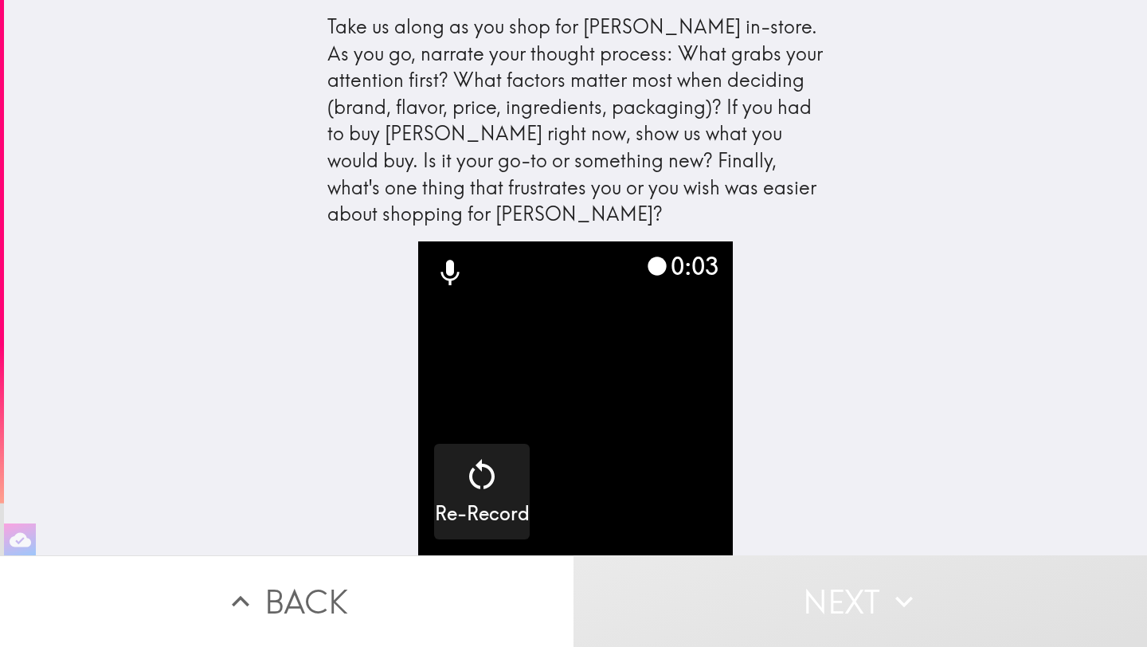
click at [433, 565] on button "Back" at bounding box center [287, 601] width 574 height 92
